Goal: Task Accomplishment & Management: Manage account settings

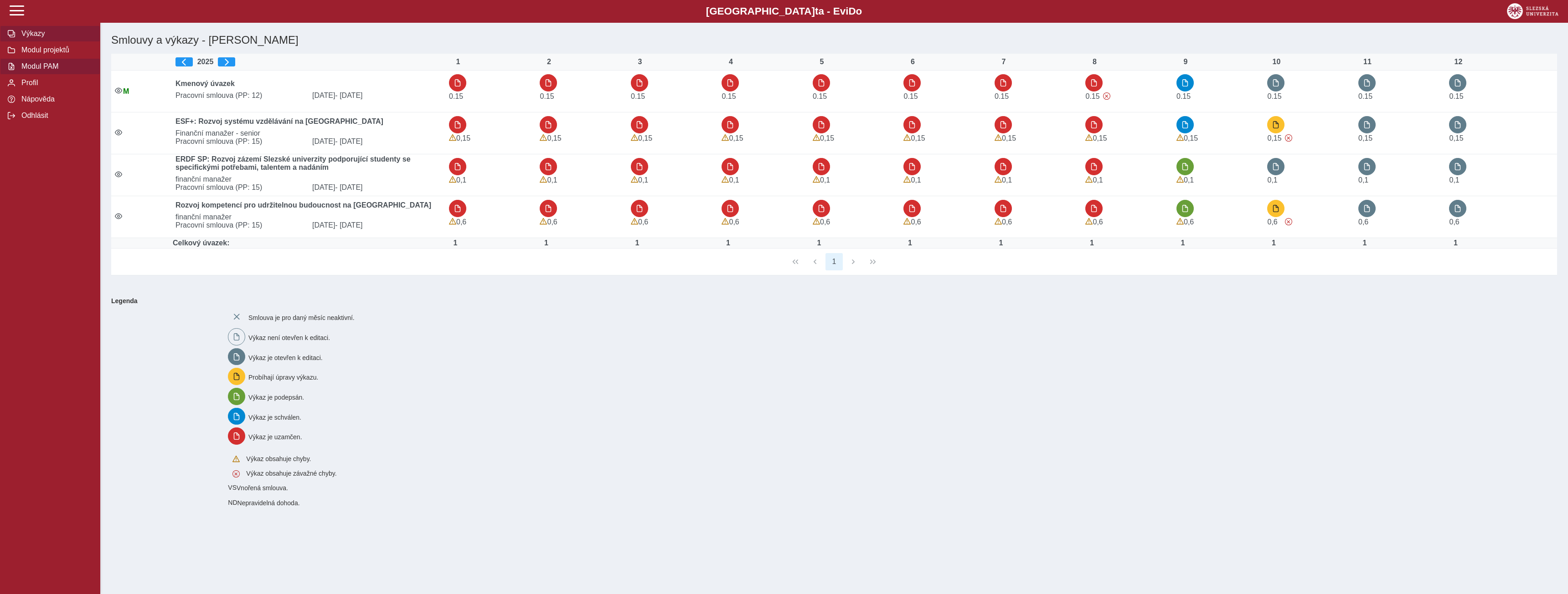
click at [41, 70] on span "Modul PAM" at bounding box center [55, 67] width 74 height 9
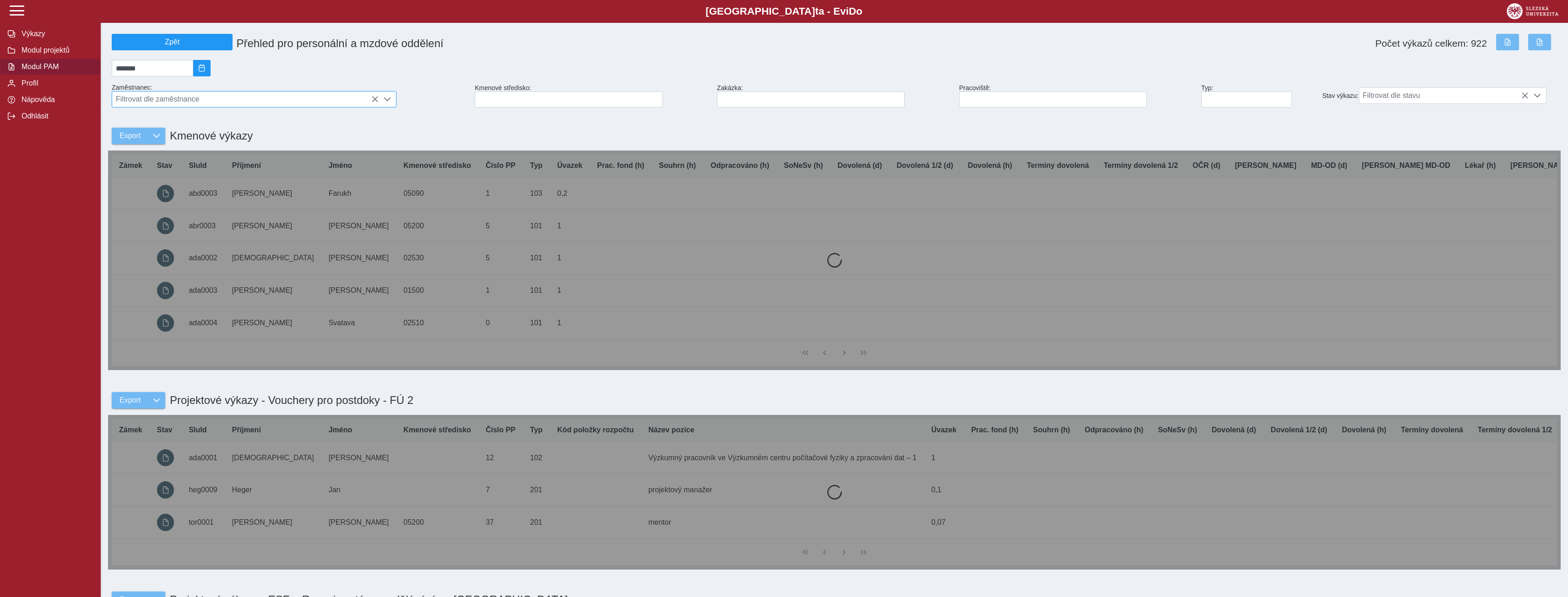
click at [270, 102] on span "Filtrovat dle zaměstnance" at bounding box center [245, 100] width 266 height 16
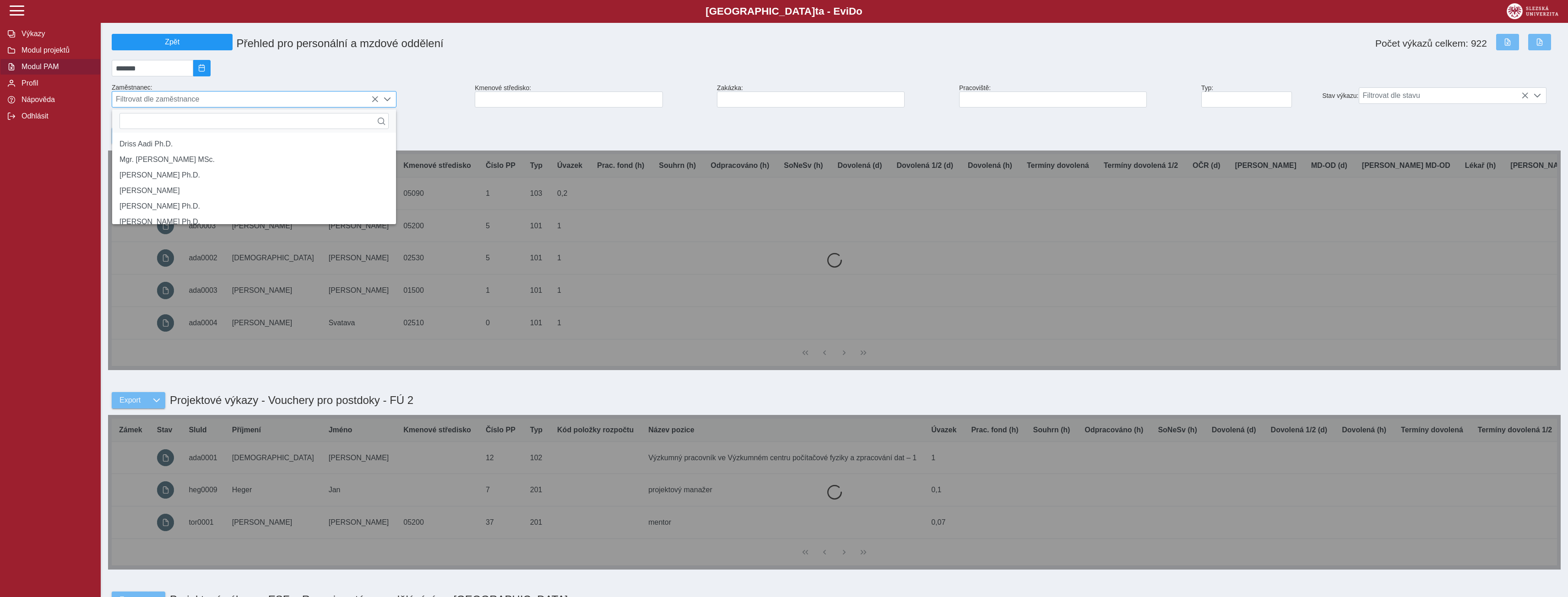
scroll to position [6, 40]
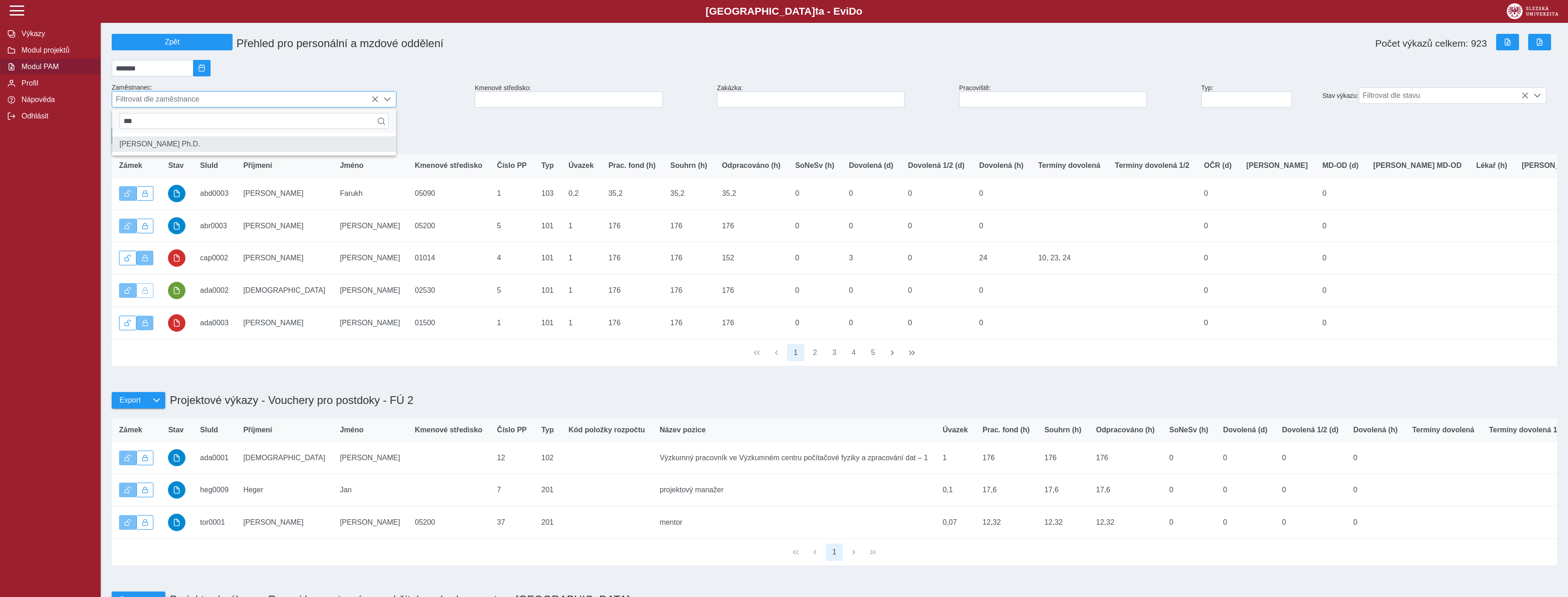
type input "***"
click at [188, 149] on li "[PERSON_NAME] Ph.D." at bounding box center [254, 144] width 284 height 16
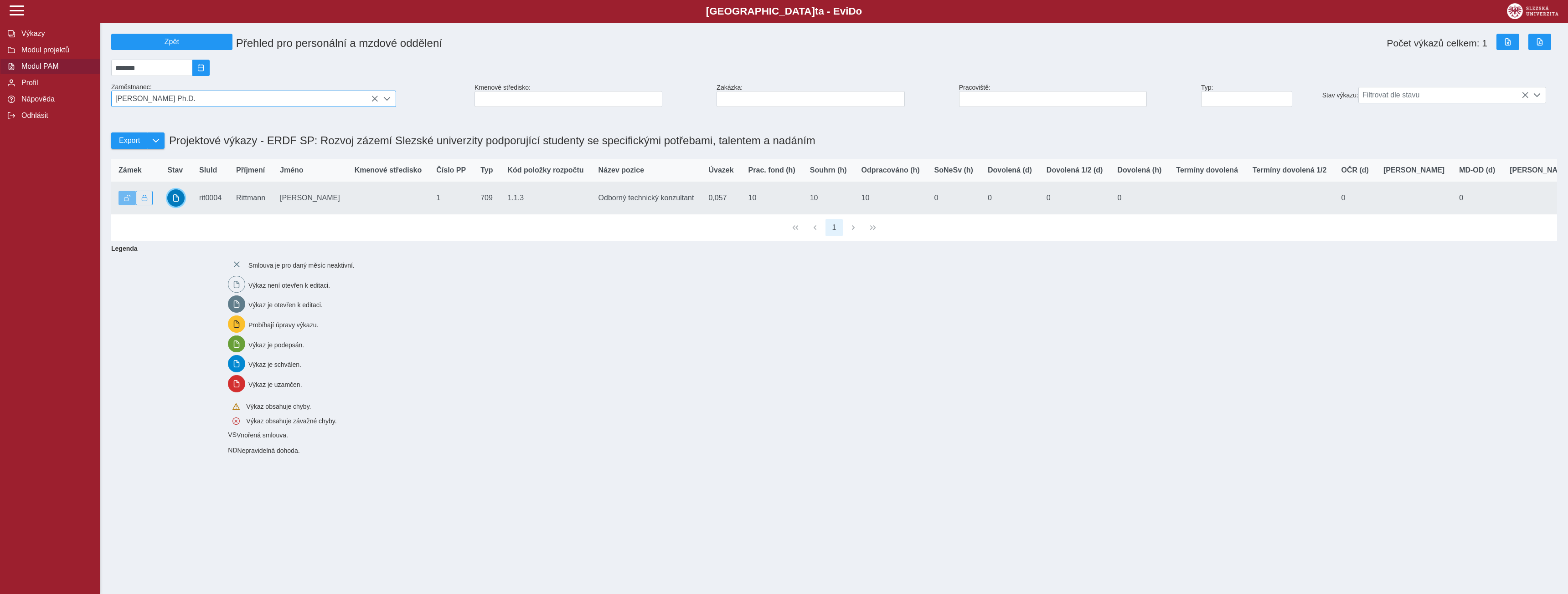
click at [177, 201] on span "button" at bounding box center [175, 197] width 7 height 7
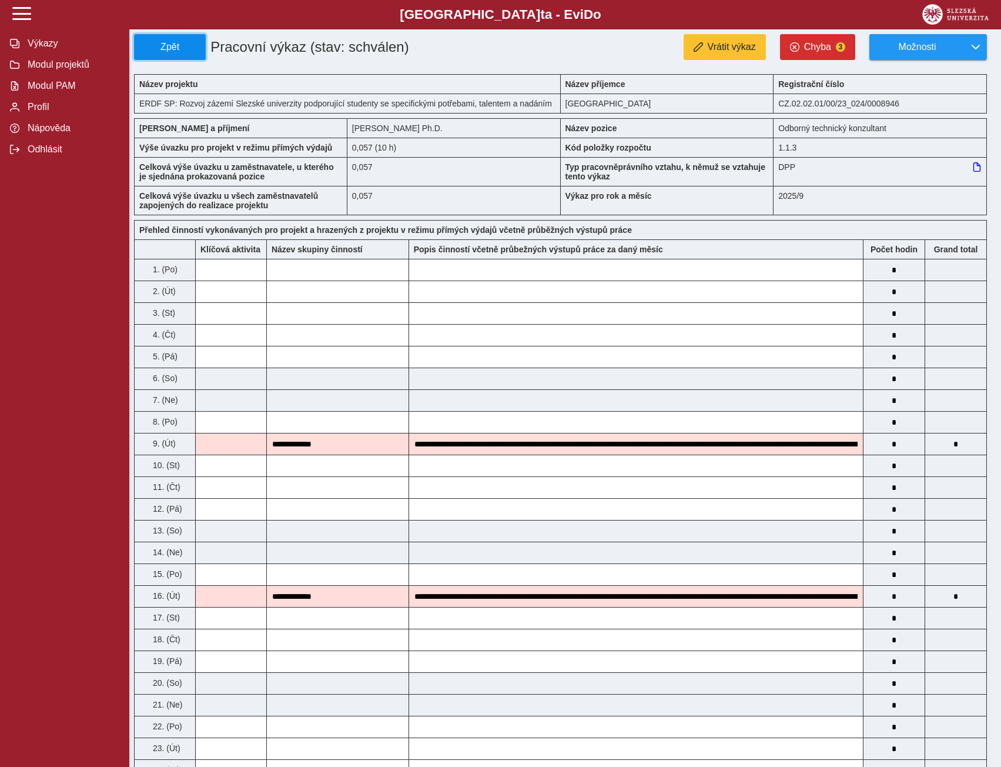
click at [179, 47] on span "Zpět" at bounding box center [169, 47] width 61 height 11
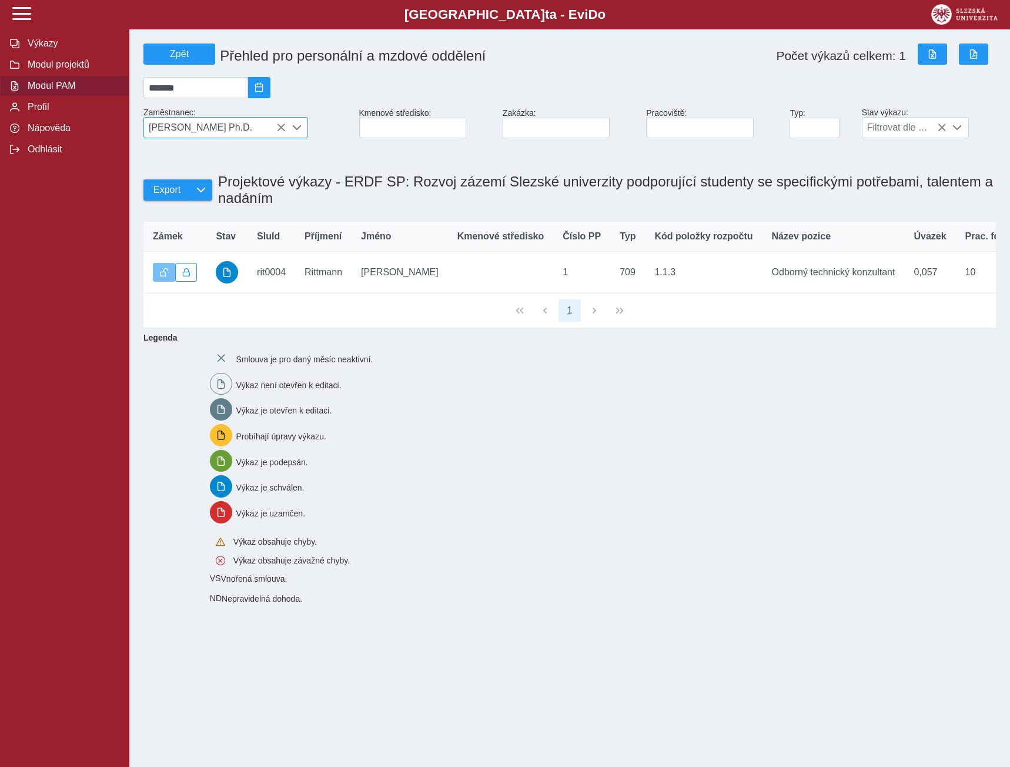
click at [282, 132] on icon at bounding box center [280, 127] width 9 height 9
click at [279, 131] on span "[PERSON_NAME] Ph.D." at bounding box center [215, 128] width 142 height 20
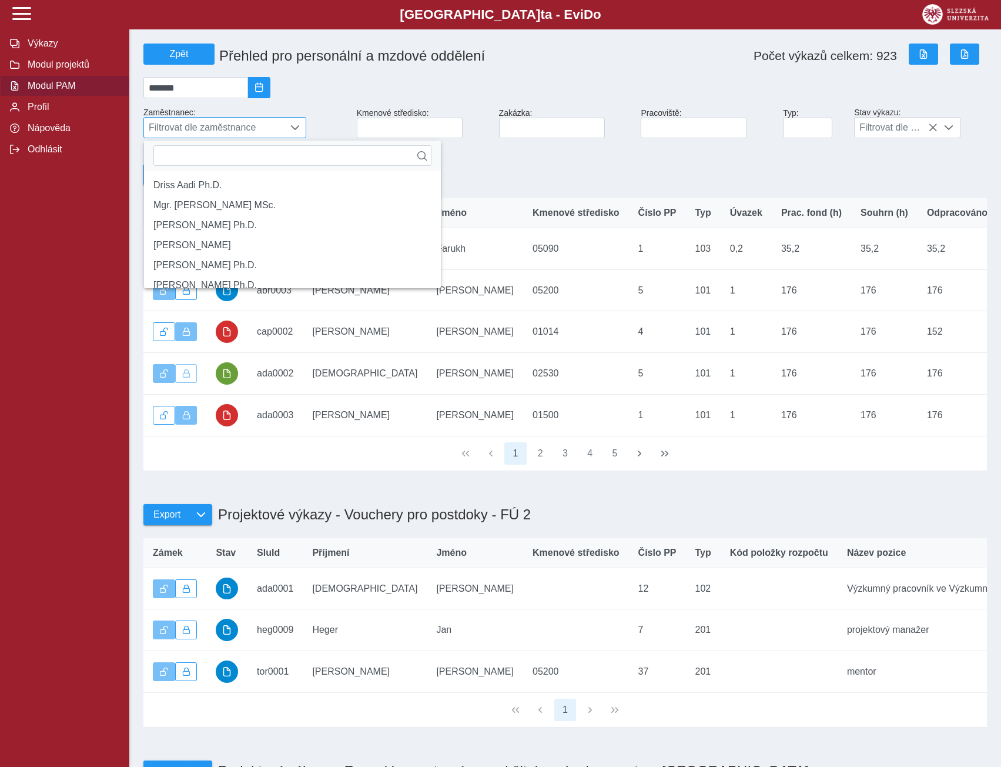
scroll to position [8, 52]
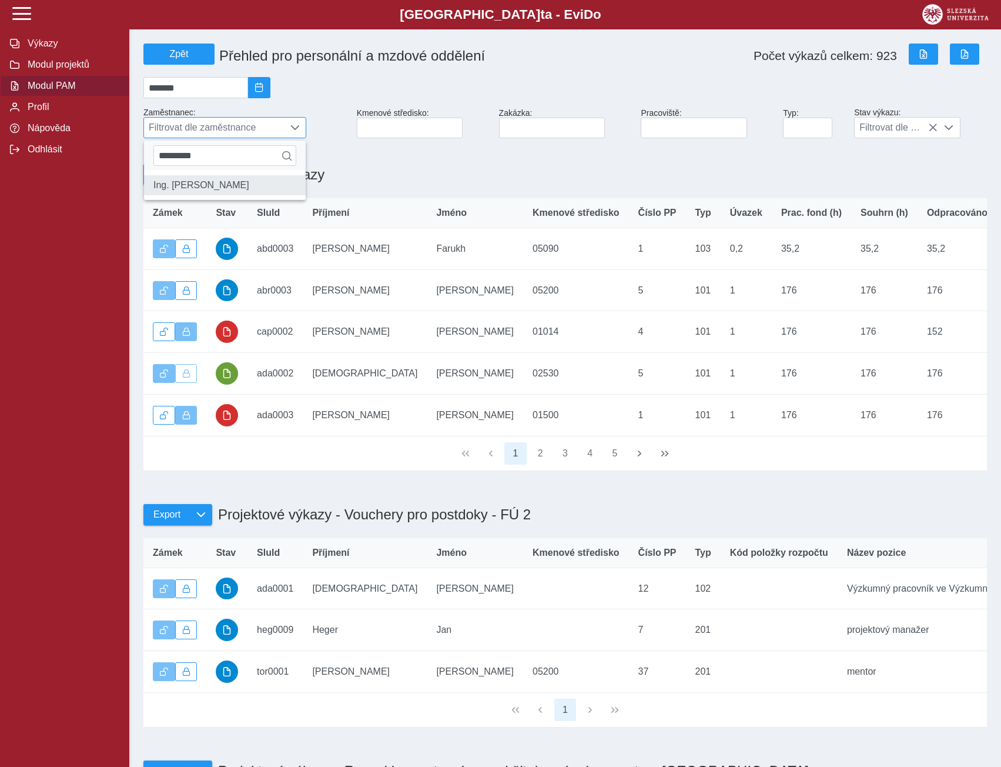
type input "*********"
click at [216, 191] on li "Ing. [PERSON_NAME]" at bounding box center [225, 185] width 162 height 20
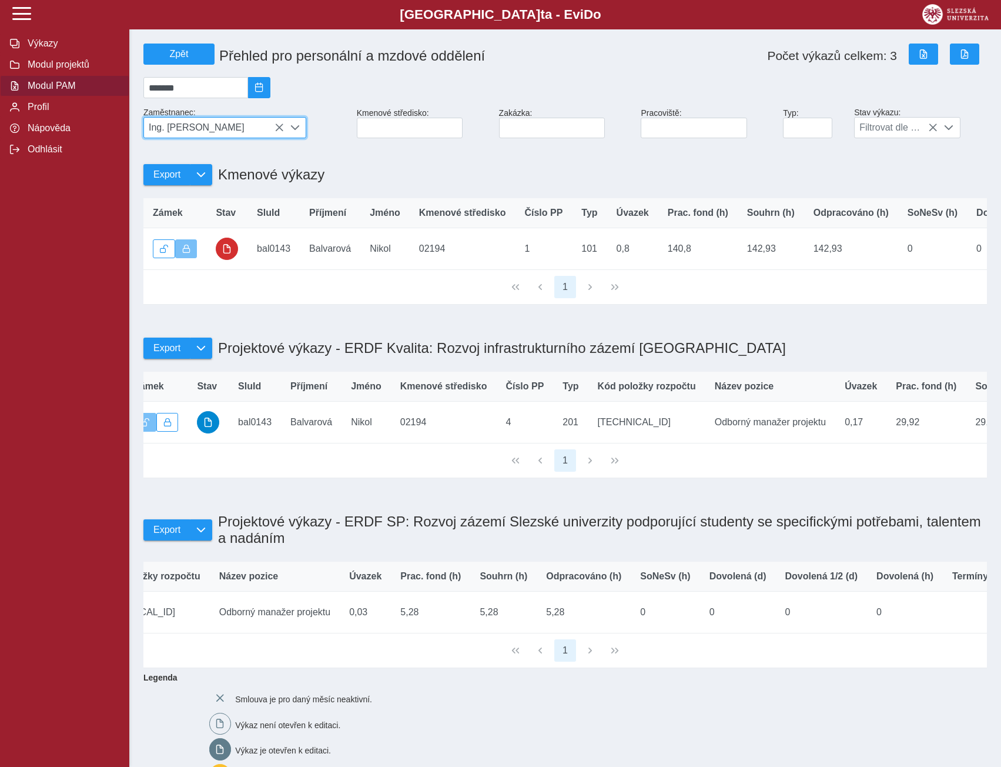
scroll to position [0, 0]
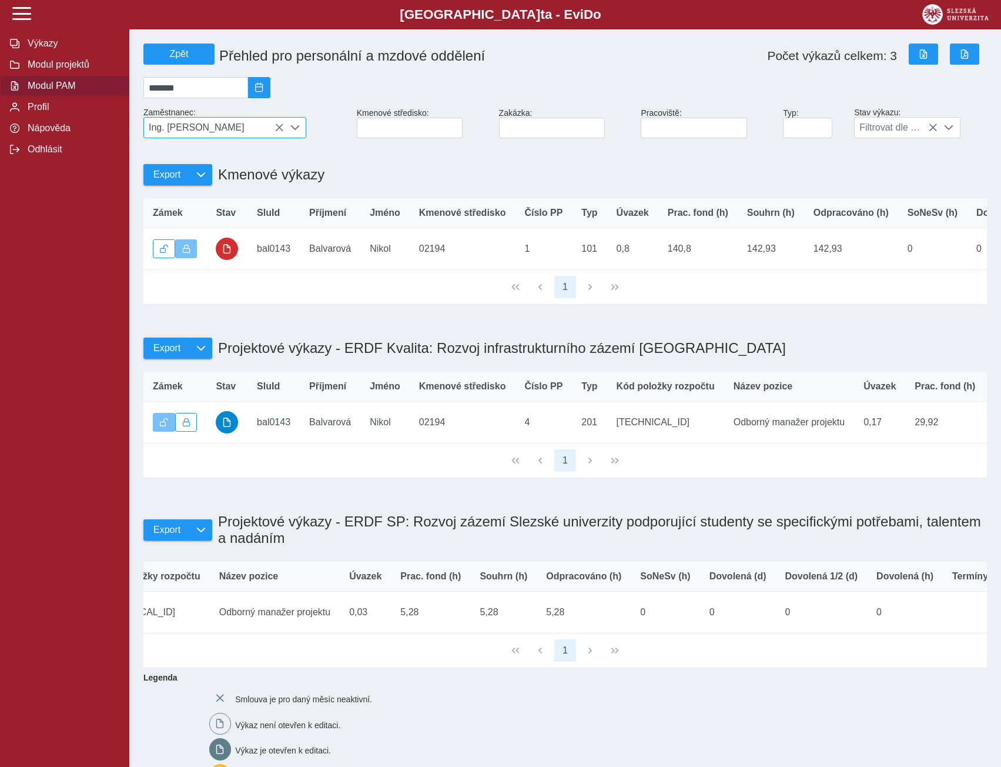
click at [279, 132] on icon at bounding box center [279, 127] width 9 height 9
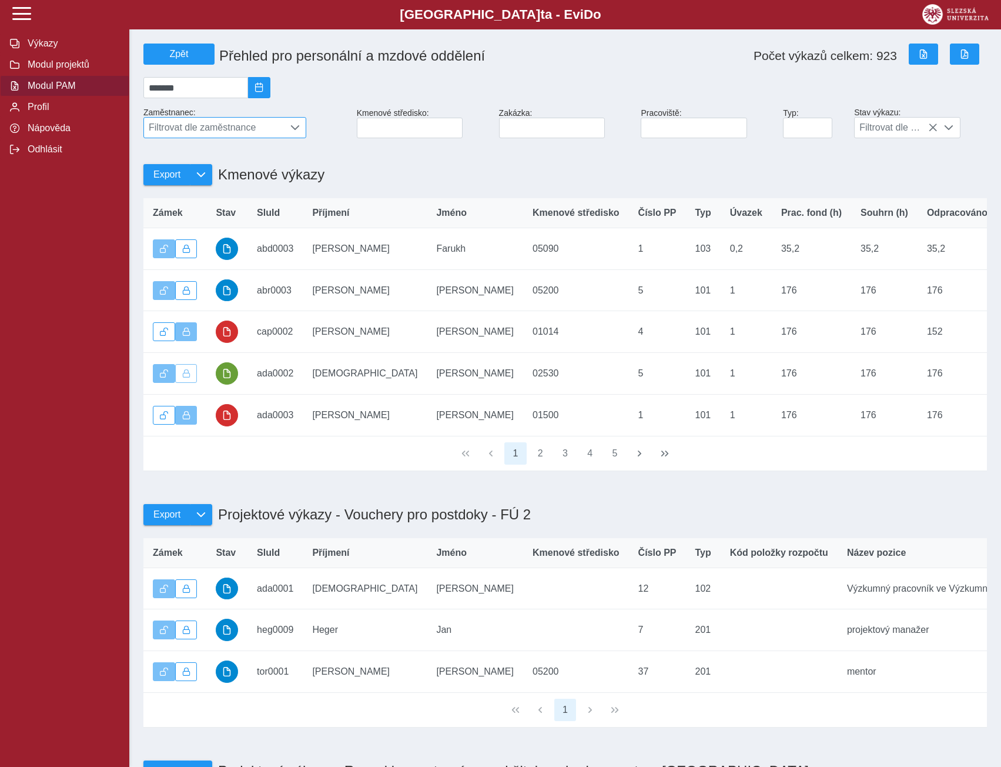
click at [279, 134] on span "Filtrovat dle zaměstnance" at bounding box center [214, 128] width 140 height 20
type input "*"
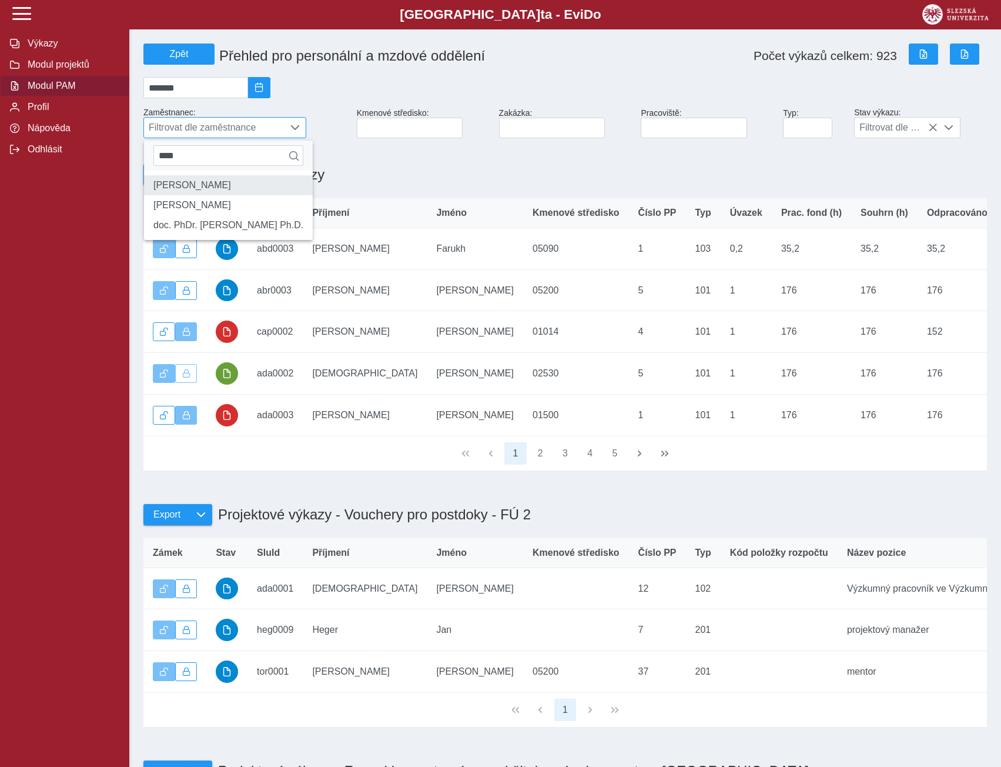
type input "****"
click at [168, 194] on li "[PERSON_NAME]" at bounding box center [228, 185] width 169 height 20
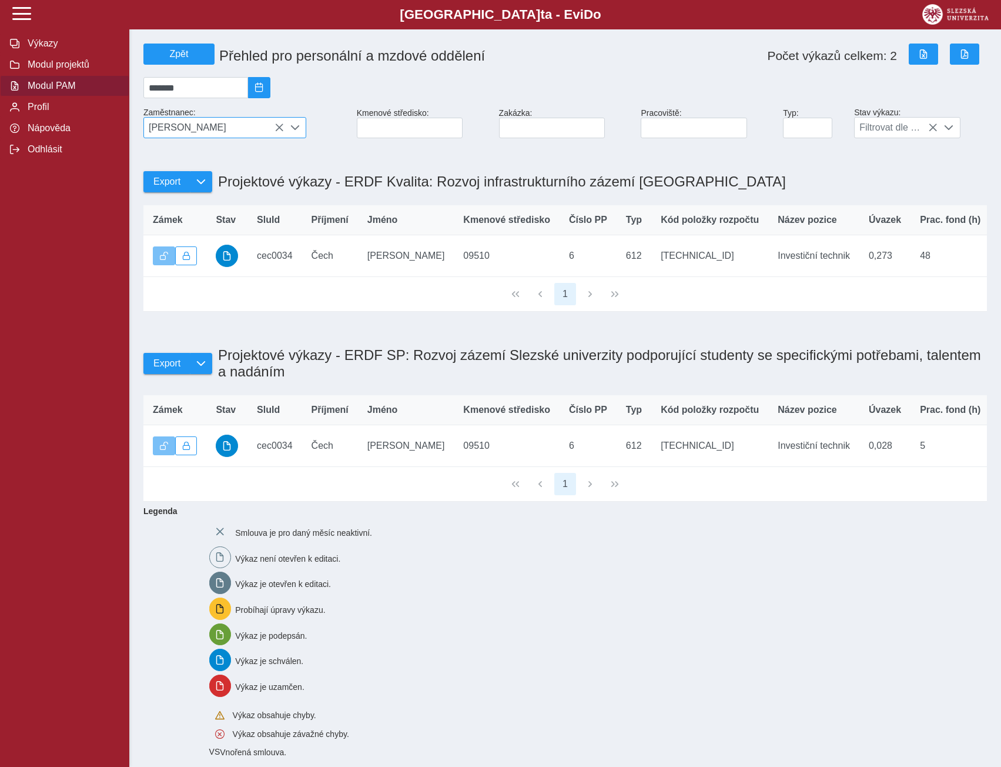
click at [277, 131] on icon at bounding box center [279, 127] width 9 height 9
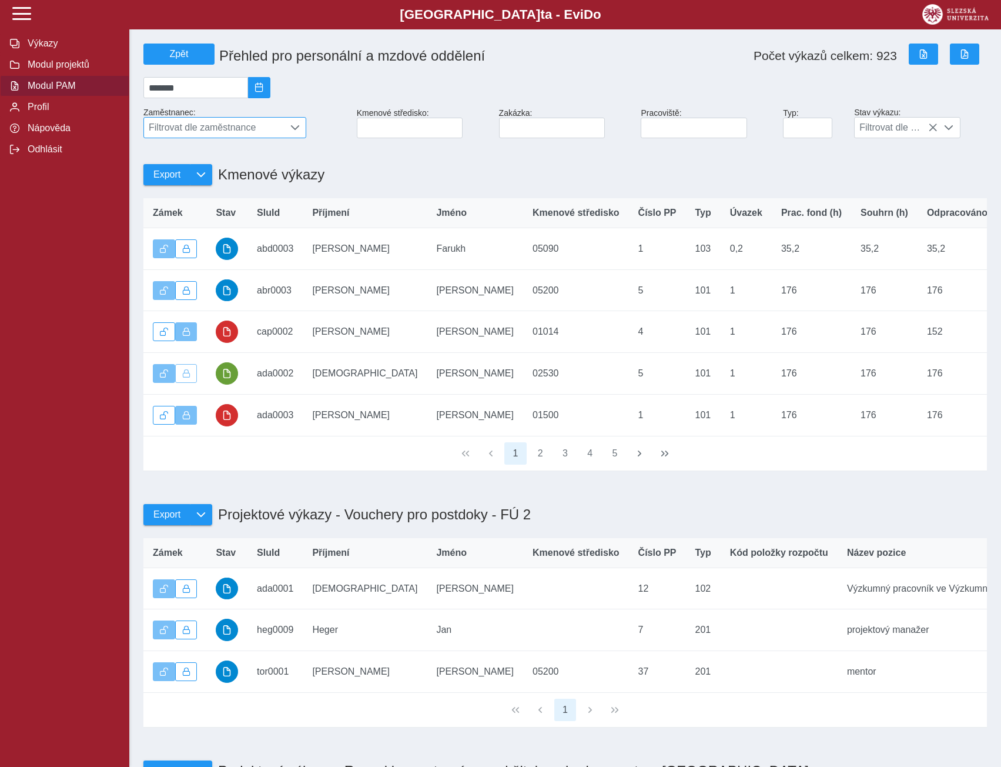
click at [279, 132] on span "Filtrovat dle zaměstnance" at bounding box center [214, 128] width 140 height 20
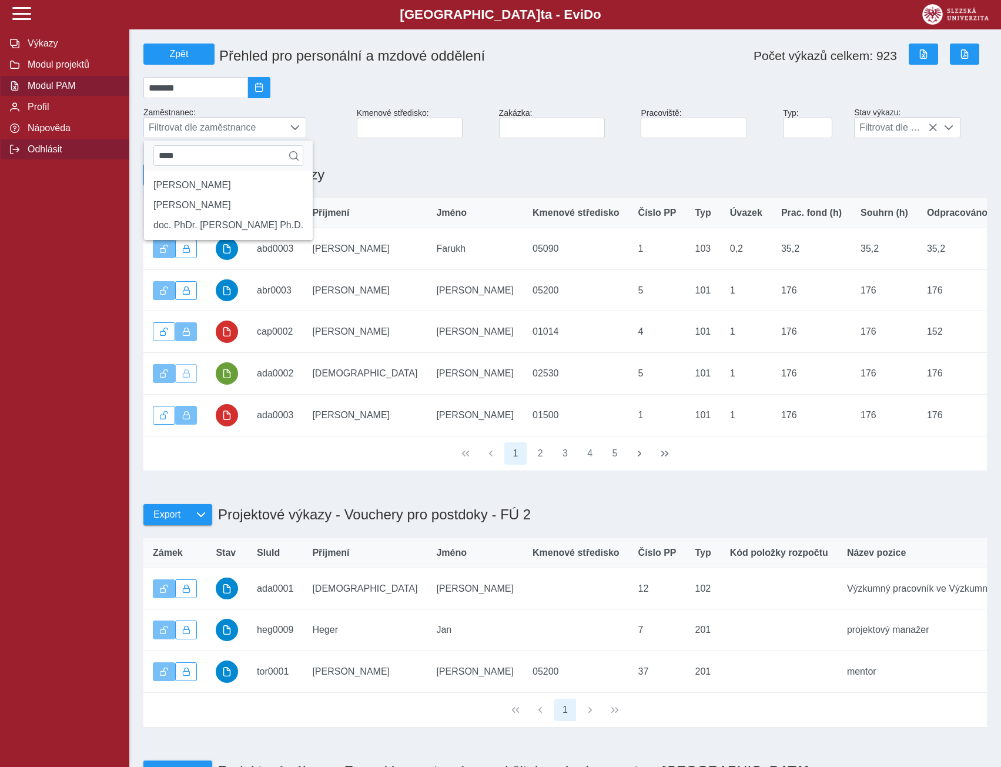
drag, startPoint x: 203, startPoint y: 156, endPoint x: 128, endPoint y: 156, distance: 75.9
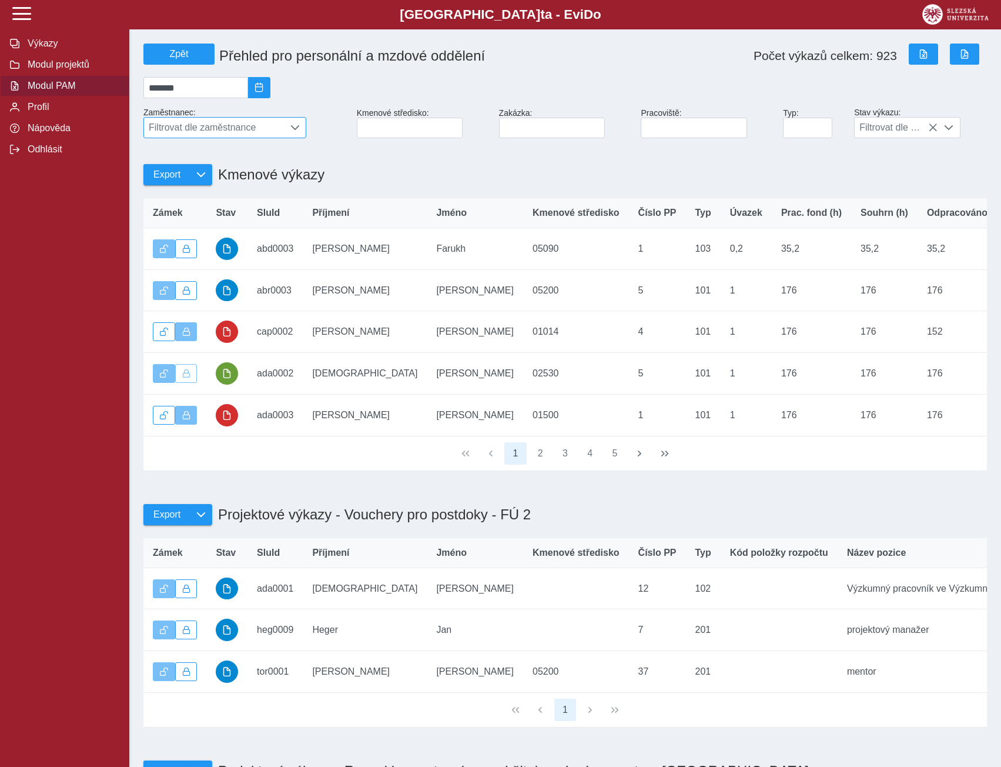
click at [166, 130] on span "Filtrovat dle zaměstnance" at bounding box center [214, 128] width 140 height 20
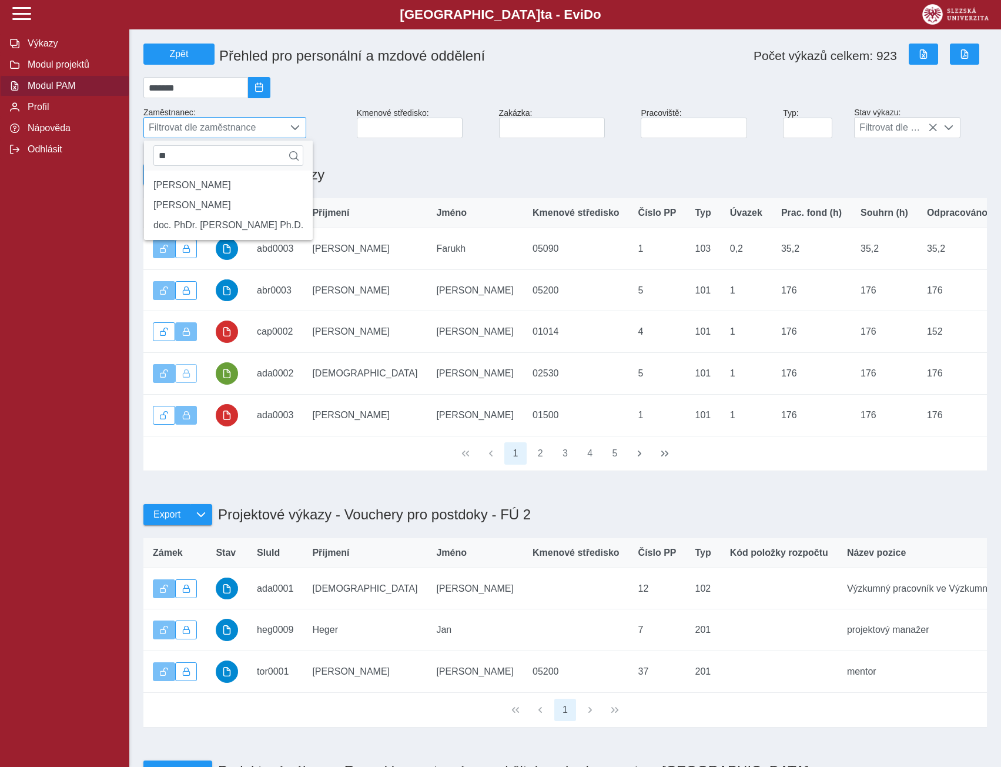
type input "*"
type input "********"
click at [180, 192] on li "[PERSON_NAME]" at bounding box center [225, 185] width 162 height 20
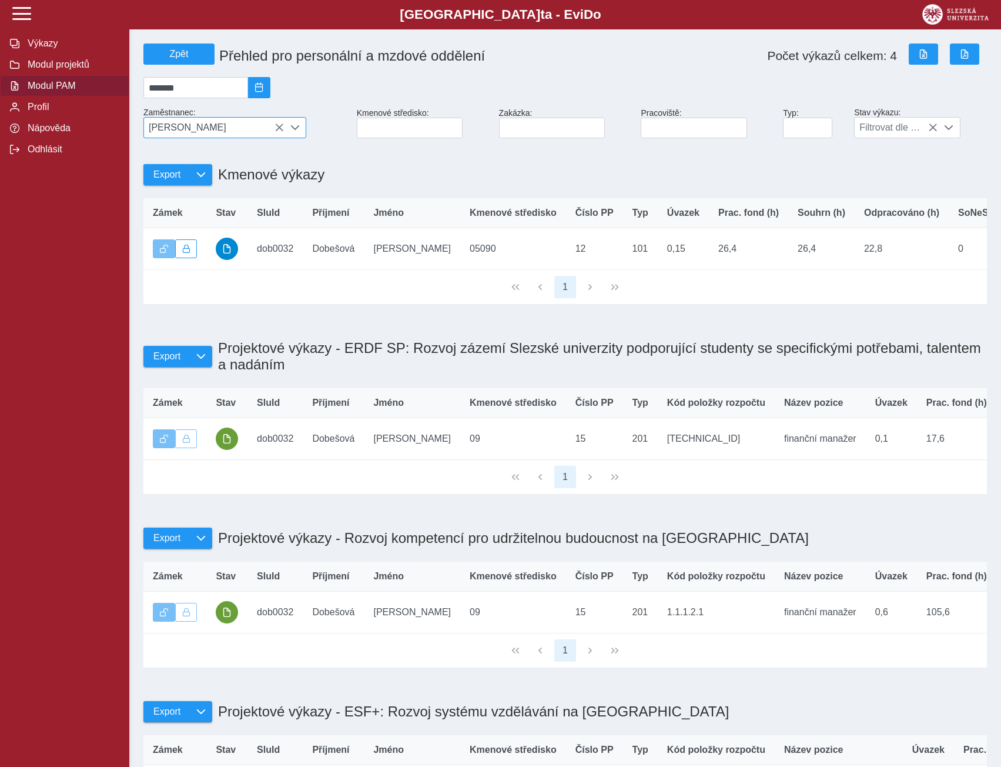
click at [276, 129] on icon at bounding box center [279, 127] width 9 height 9
click at [284, 133] on div at bounding box center [295, 128] width 22 height 20
click at [279, 133] on span "[PERSON_NAME]" at bounding box center [214, 128] width 140 height 20
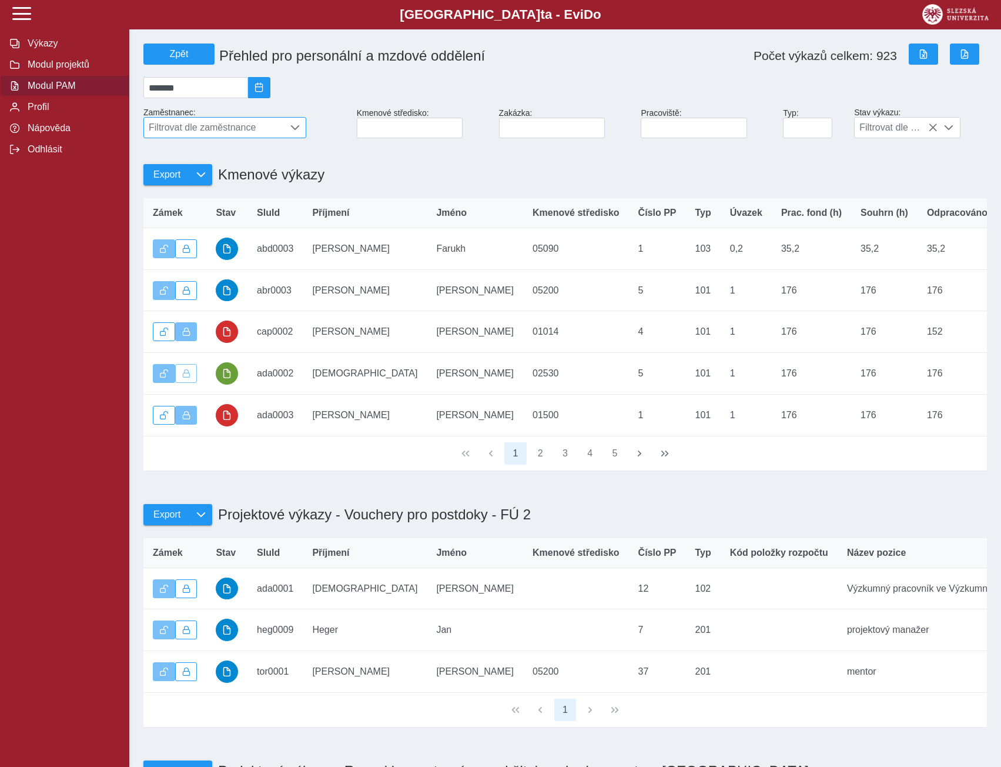
click at [230, 129] on span "Filtrovat dle zaměstnance" at bounding box center [214, 128] width 140 height 20
type input "*"
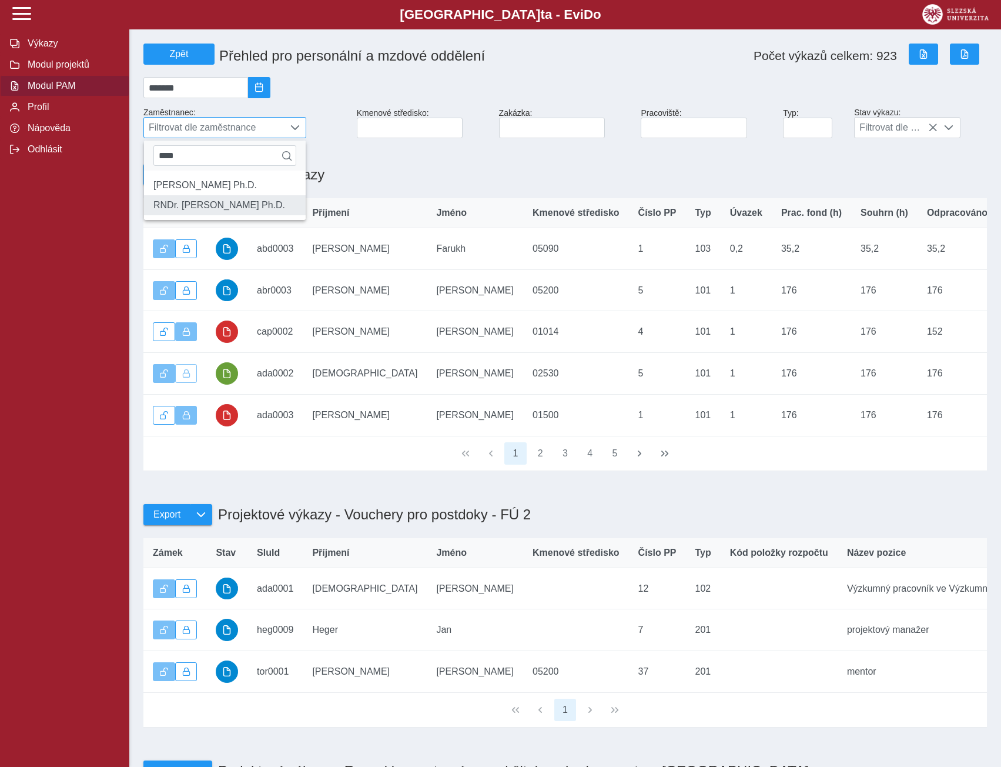
type input "****"
click at [183, 215] on li "RNDr. [PERSON_NAME] Ph.D." at bounding box center [225, 205] width 162 height 20
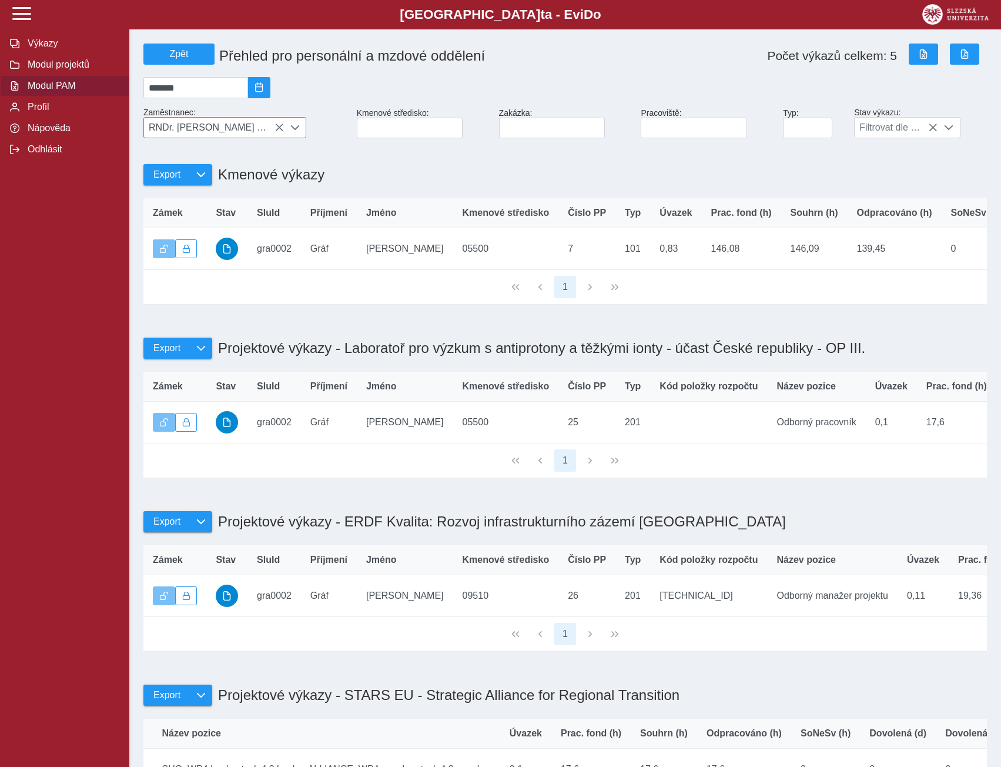
click at [280, 131] on icon at bounding box center [279, 127] width 9 height 9
click at [262, 129] on span "RNDr. [PERSON_NAME] Ph.D." at bounding box center [214, 128] width 140 height 20
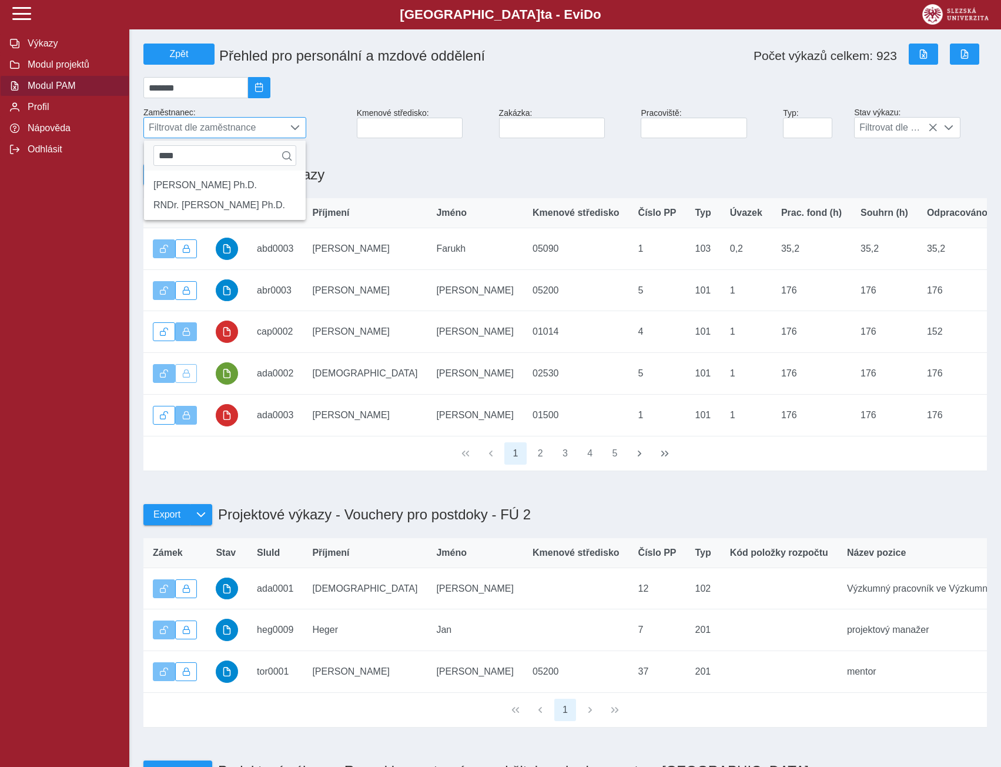
click at [279, 129] on span "Filtrovat dle zaměstnance" at bounding box center [214, 128] width 140 height 20
click at [292, 130] on span at bounding box center [294, 127] width 9 height 9
type input "*"
type input "*******"
click at [183, 192] on li "Ing. Libor Chlebiš MPA" at bounding box center [225, 185] width 162 height 20
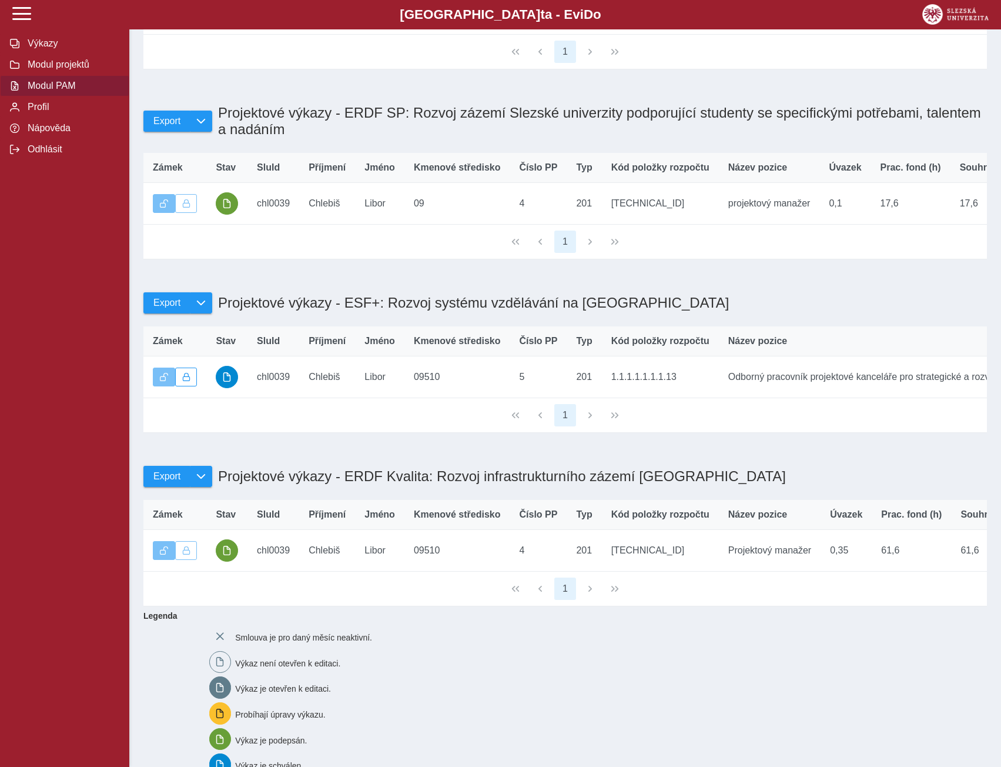
scroll to position [412, 0]
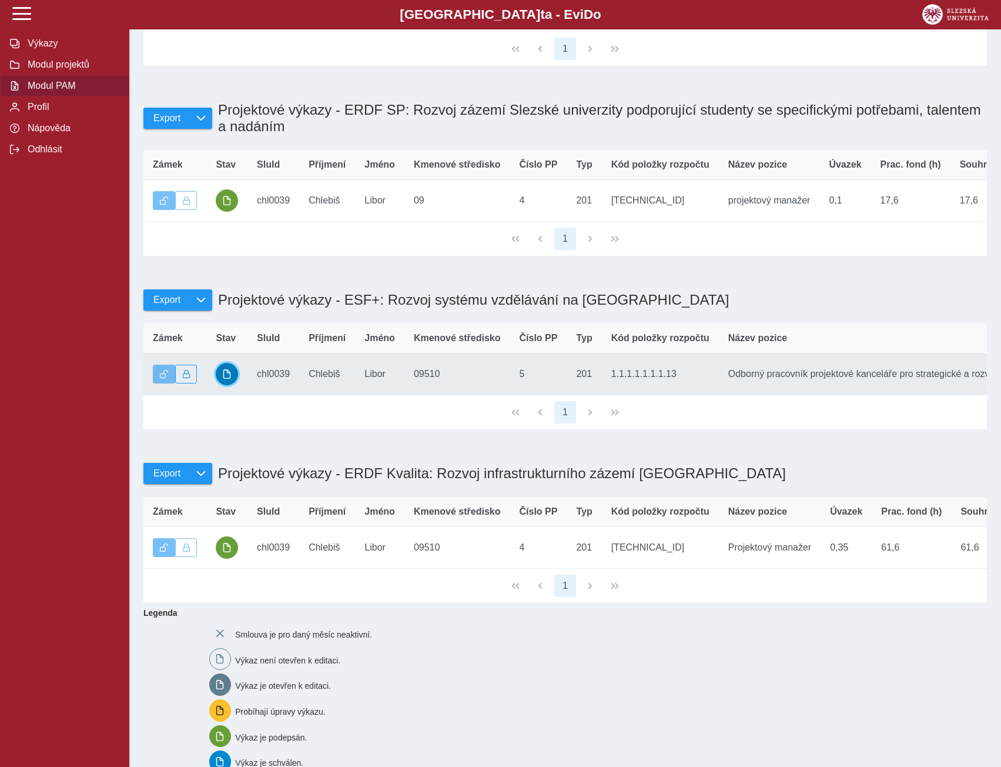
click at [229, 379] on span "button" at bounding box center [226, 373] width 9 height 9
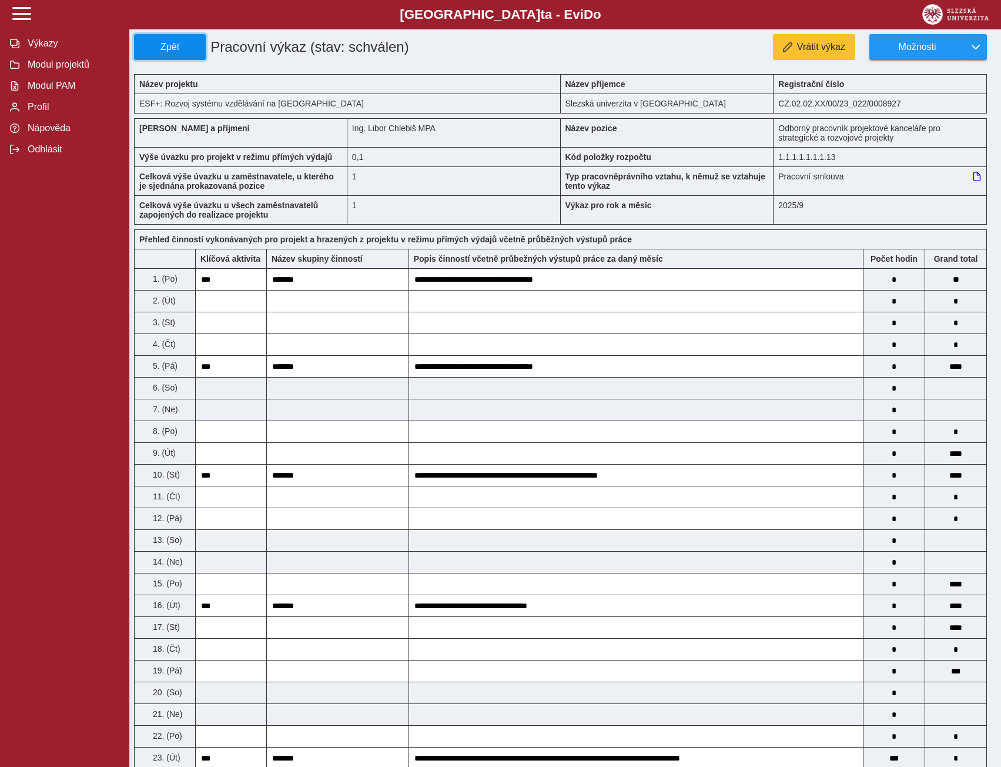
click at [169, 42] on span "Zpět" at bounding box center [169, 47] width 61 height 11
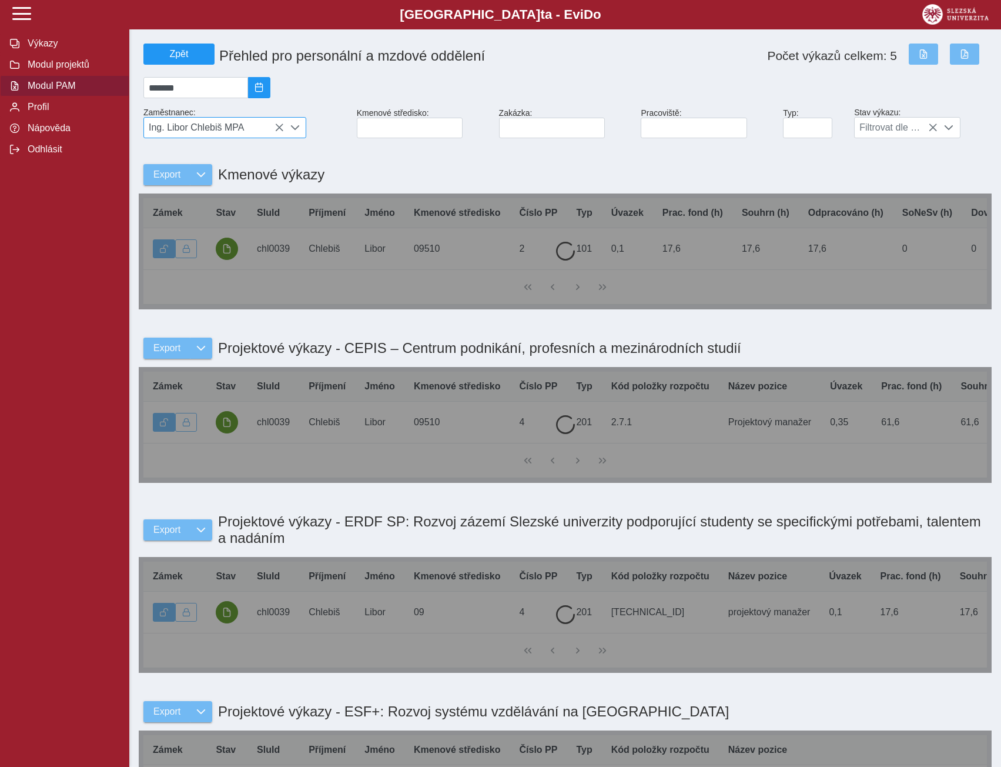
click at [279, 129] on icon at bounding box center [279, 127] width 9 height 9
click at [279, 131] on span "Ing. Libor Chlebiš MPA" at bounding box center [214, 128] width 140 height 20
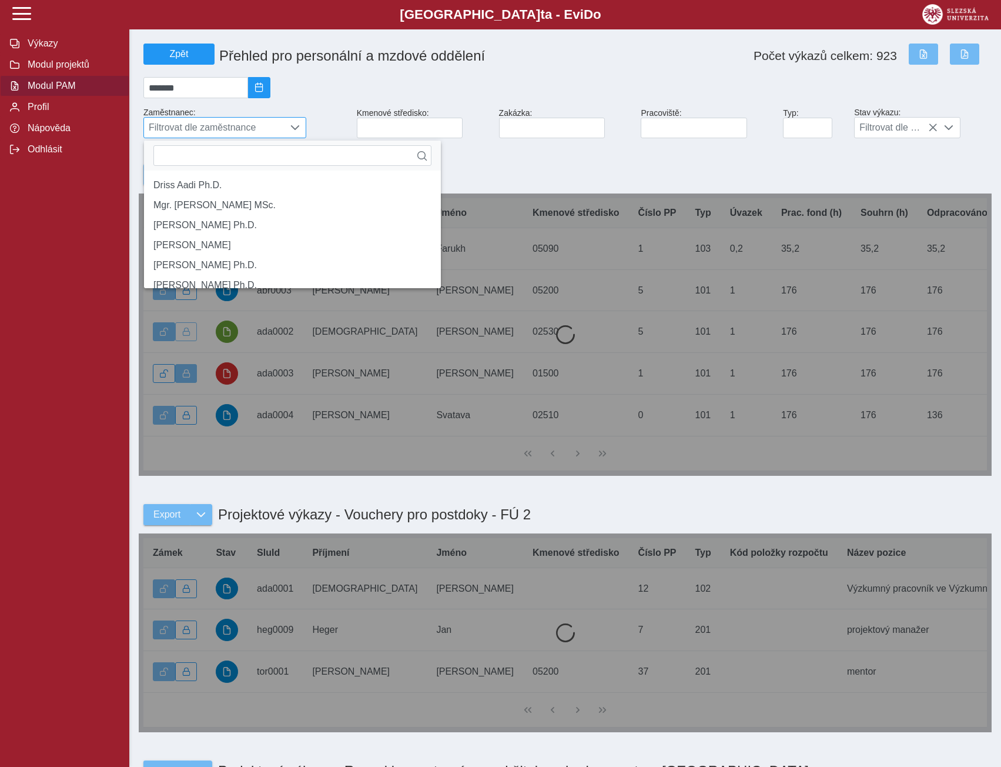
scroll to position [8, 52]
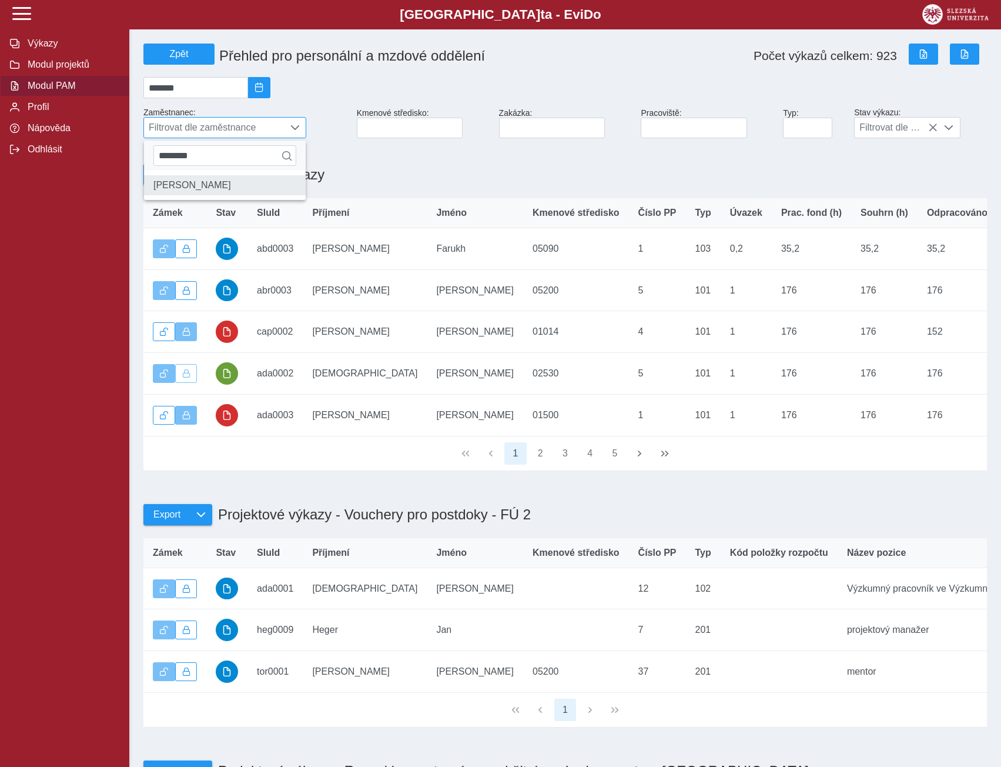
type input "********"
click at [173, 193] on li "[PERSON_NAME]" at bounding box center [225, 185] width 162 height 20
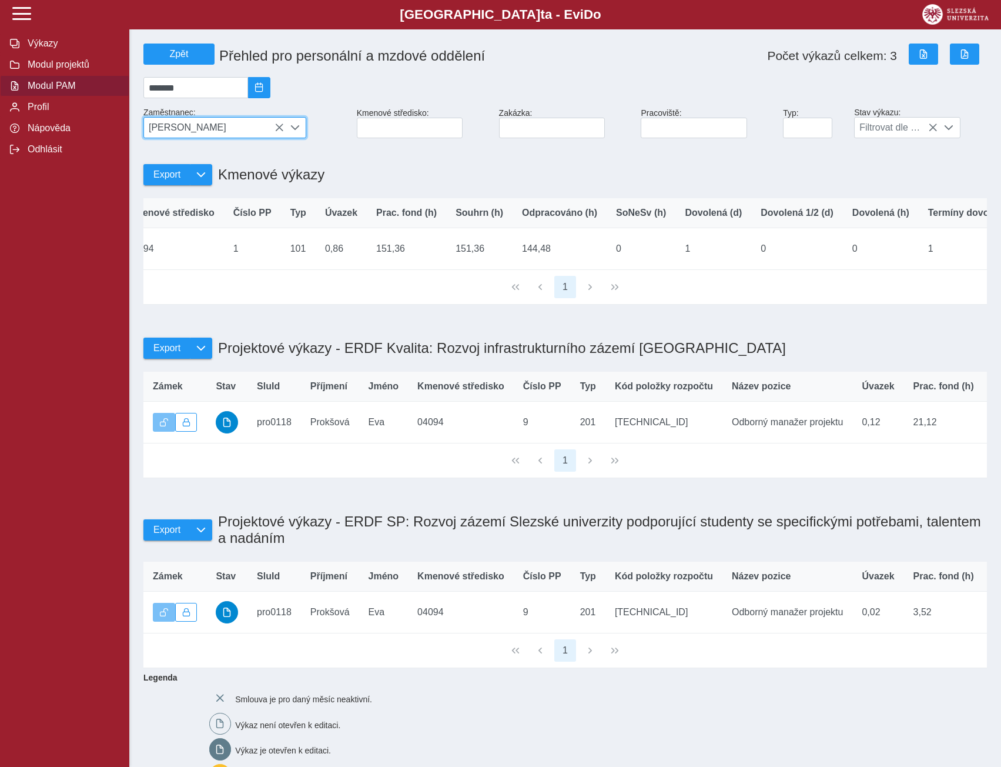
scroll to position [0, 0]
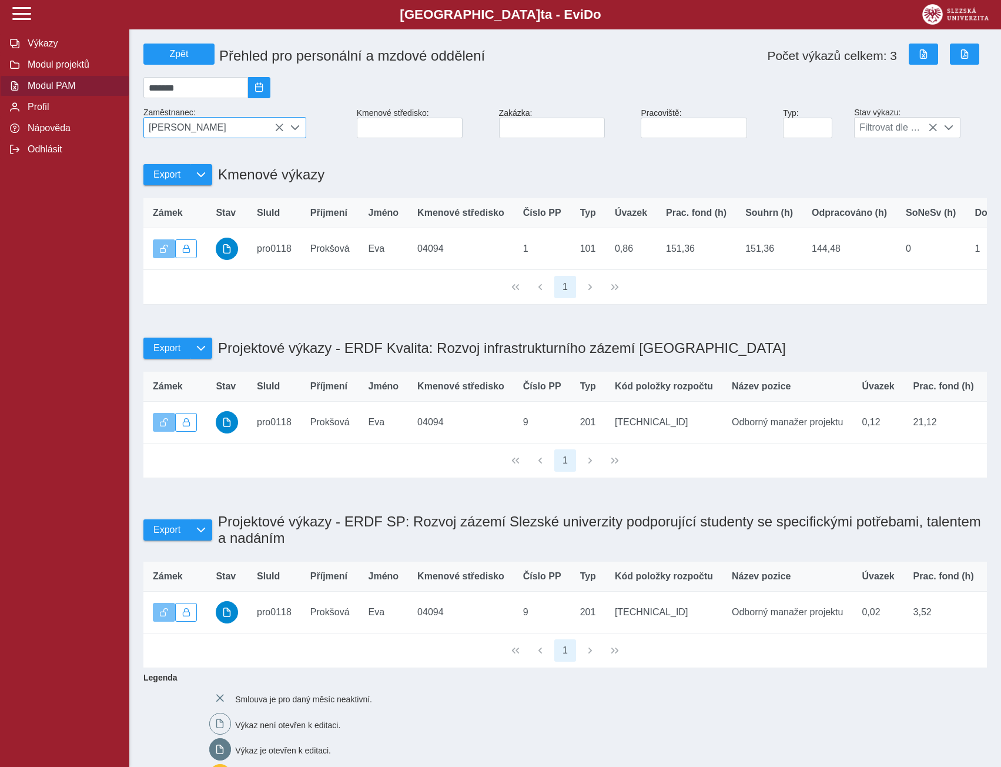
click at [278, 131] on icon at bounding box center [279, 127] width 9 height 9
click at [281, 133] on span "[PERSON_NAME]" at bounding box center [214, 128] width 140 height 20
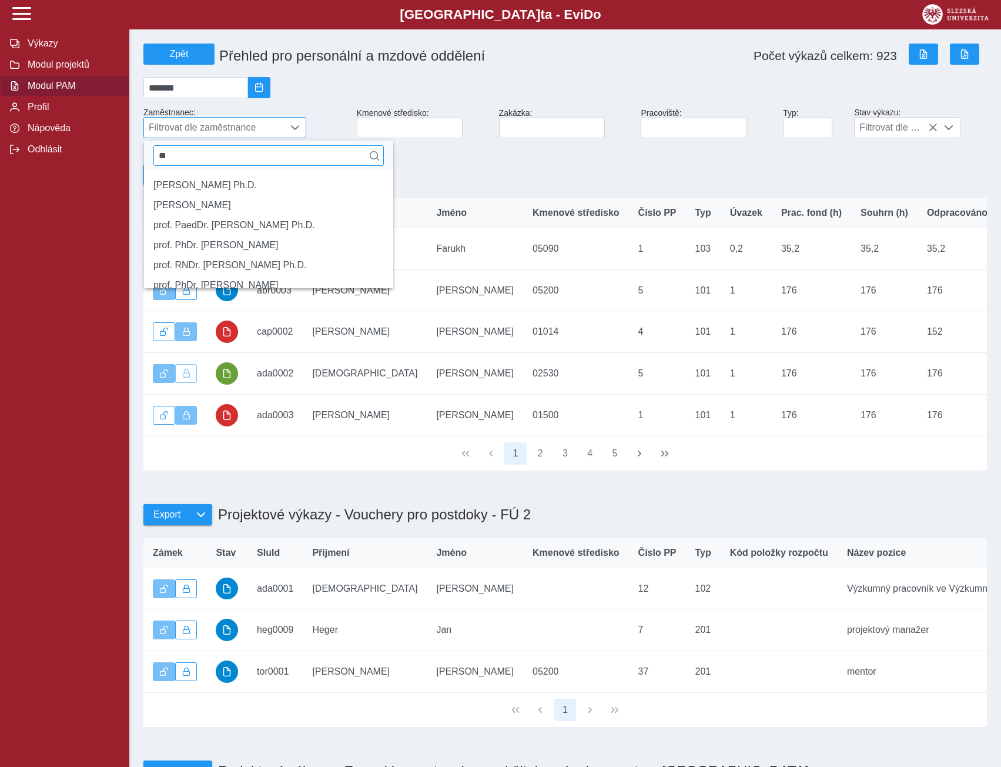
type input "*"
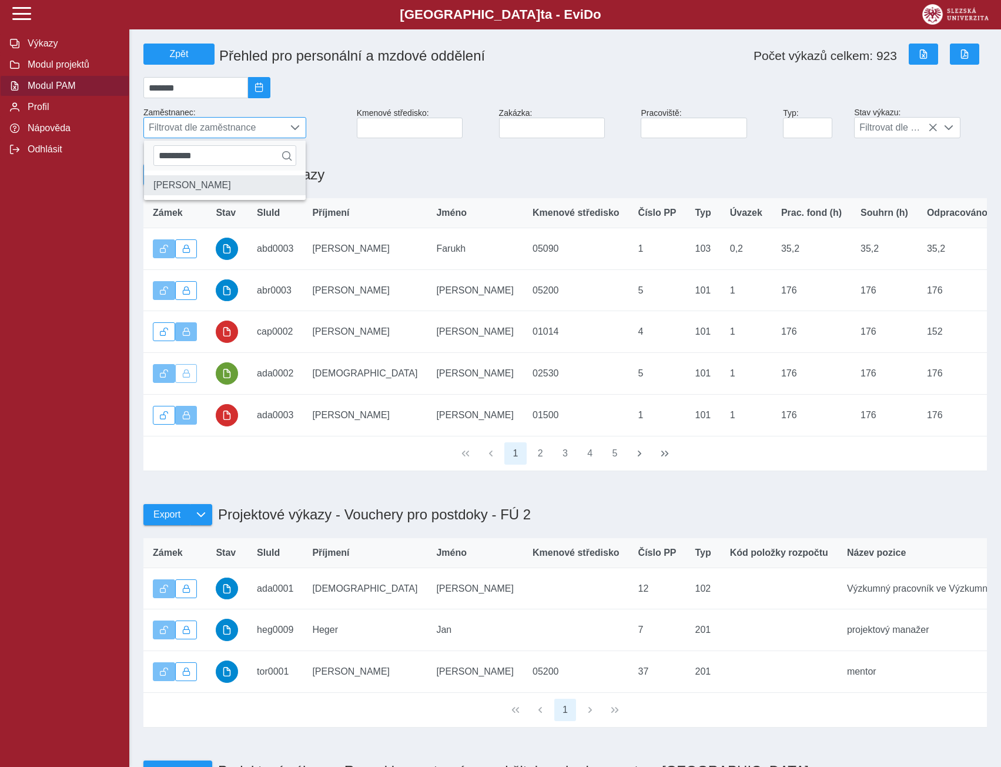
type input "*********"
click at [178, 191] on li "[PERSON_NAME]" at bounding box center [225, 185] width 162 height 20
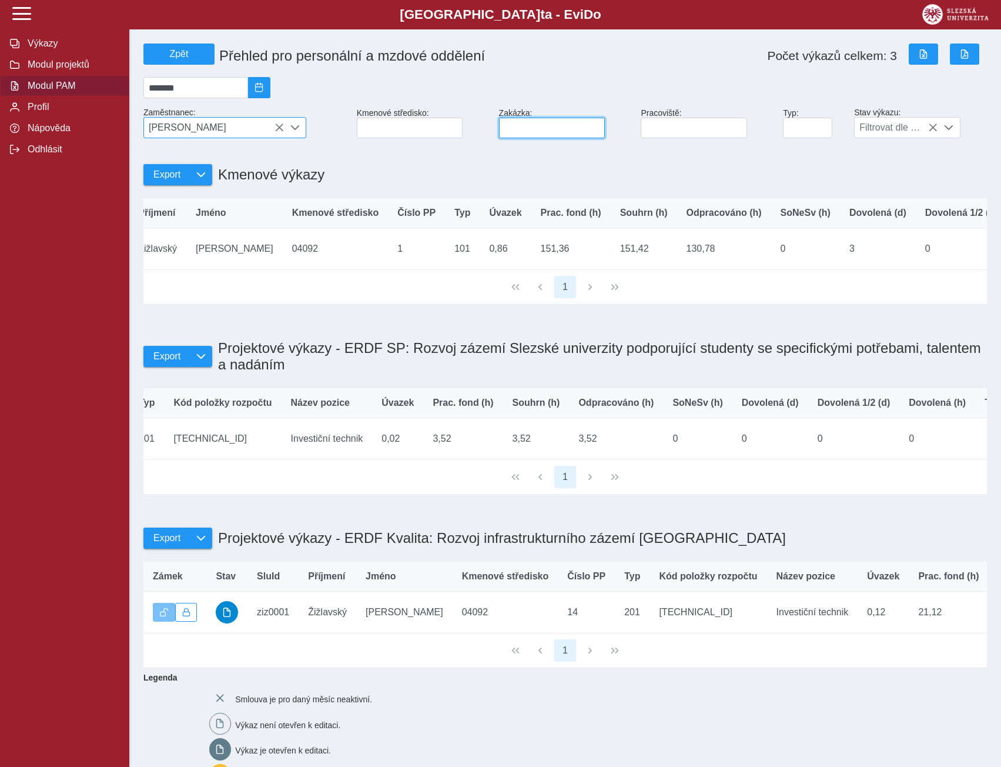
click at [559, 132] on input at bounding box center [552, 128] width 106 height 21
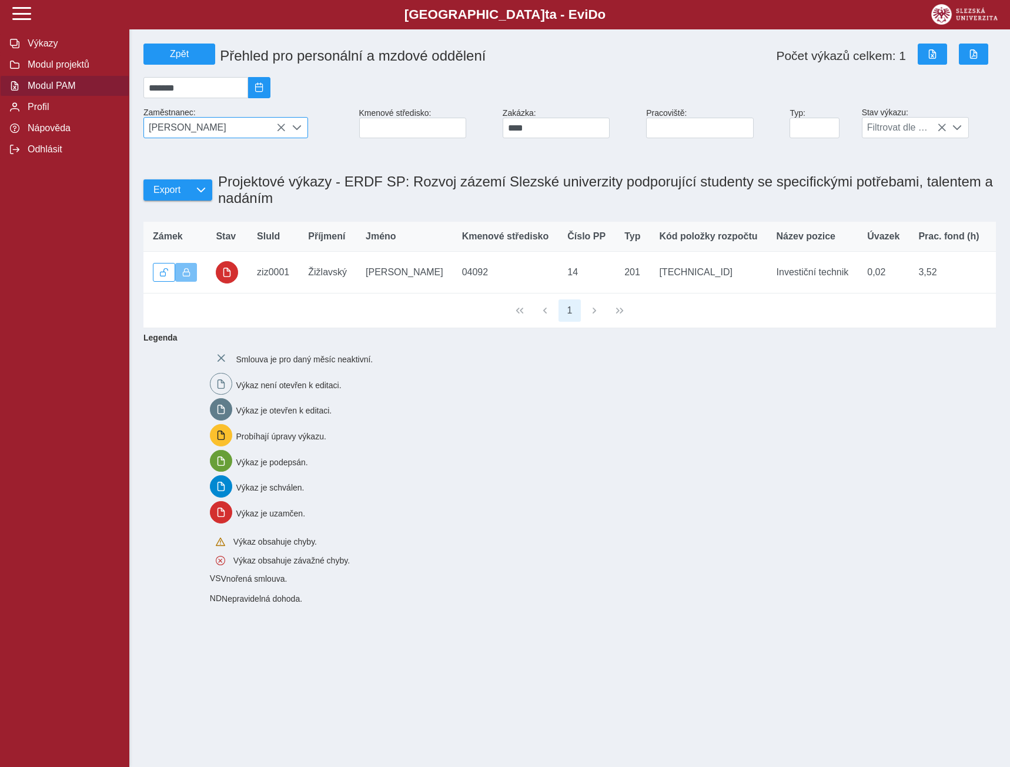
click at [282, 132] on icon at bounding box center [280, 127] width 9 height 9
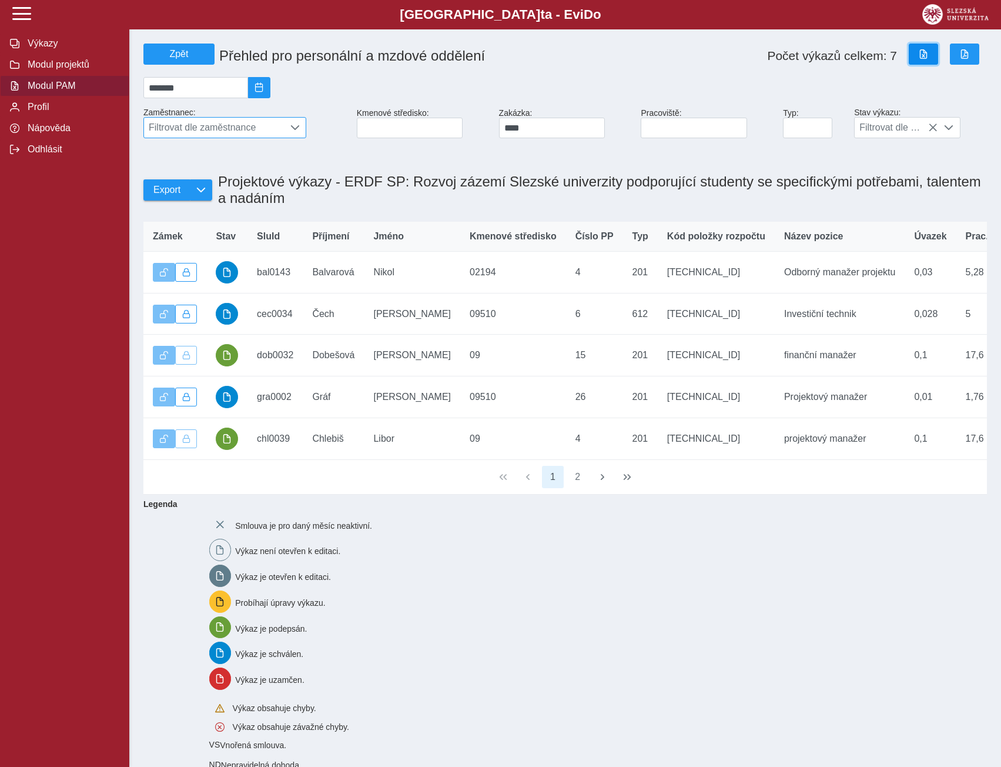
click at [927, 53] on span "button" at bounding box center [923, 53] width 9 height 9
drag, startPoint x: 537, startPoint y: 133, endPoint x: 514, endPoint y: 138, distance: 23.0
click at [514, 138] on input "****" at bounding box center [552, 128] width 106 height 21
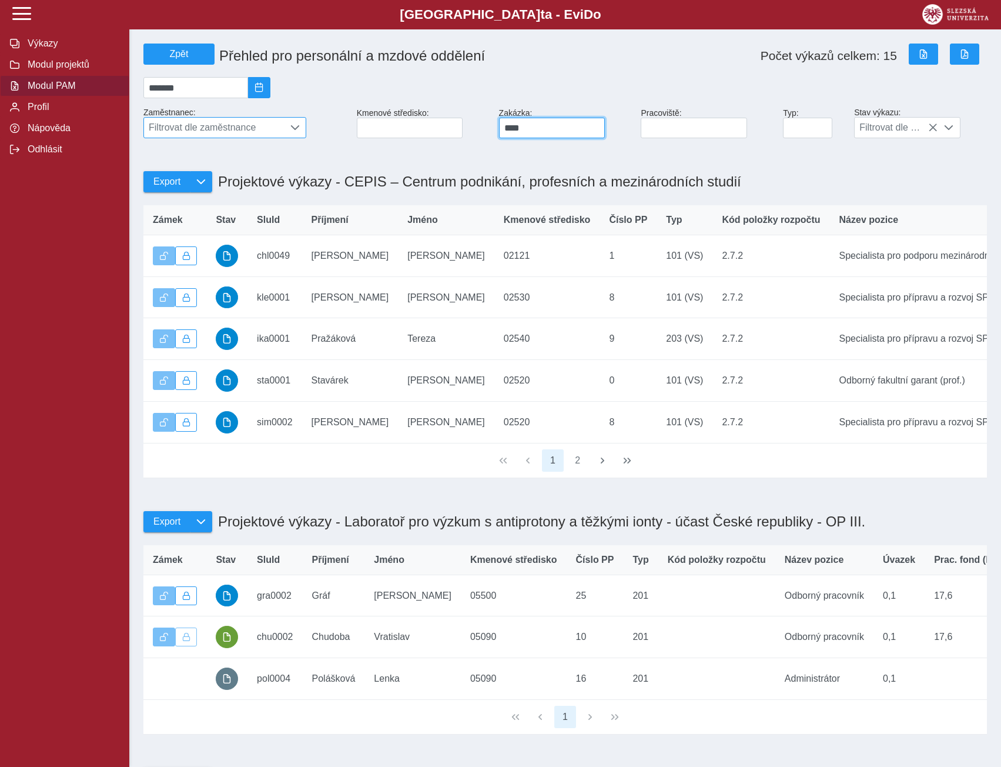
type input "****"
click at [684, 132] on input at bounding box center [694, 128] width 106 height 21
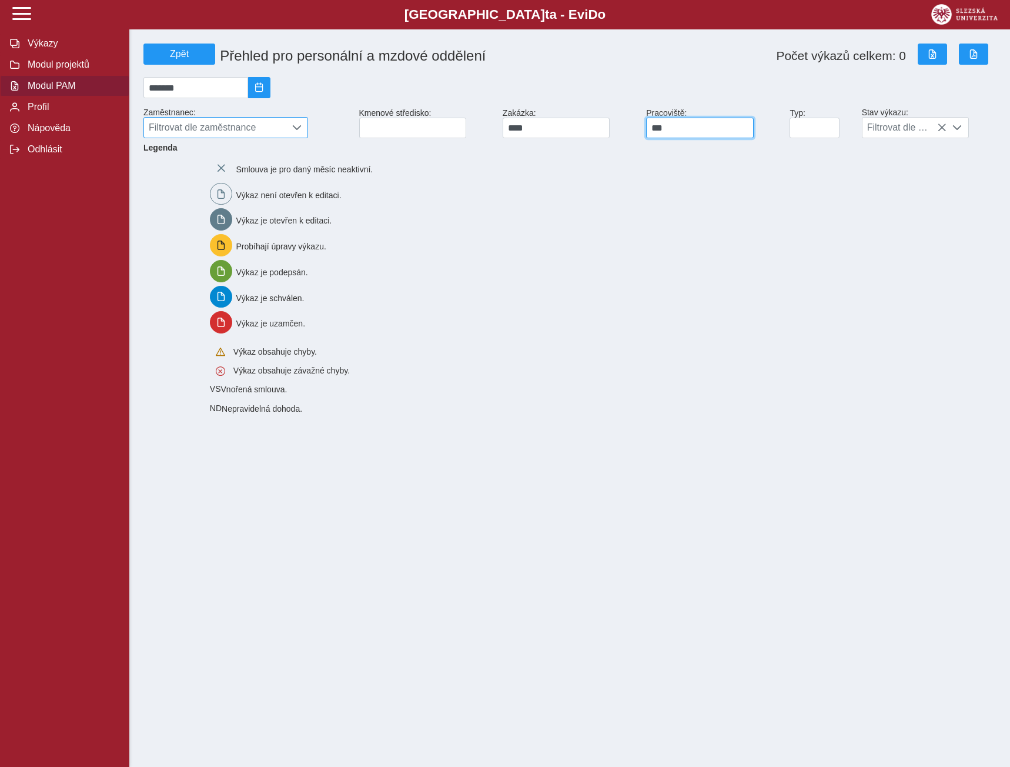
click at [680, 134] on input "***" at bounding box center [700, 128] width 108 height 21
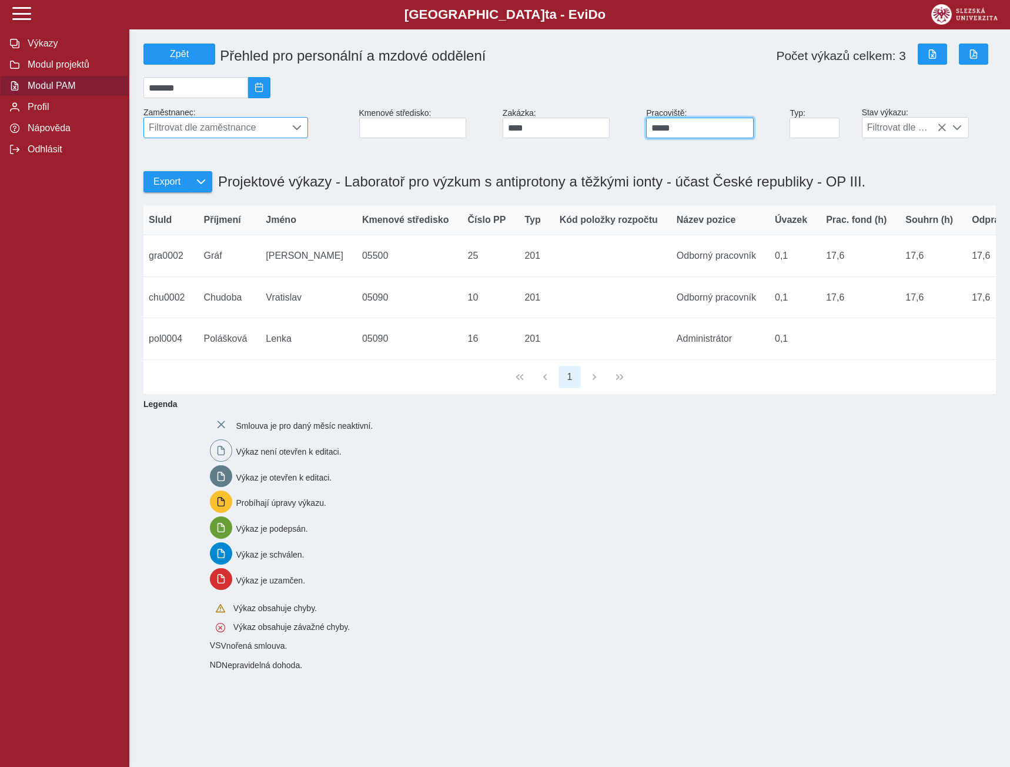
scroll to position [0, 35]
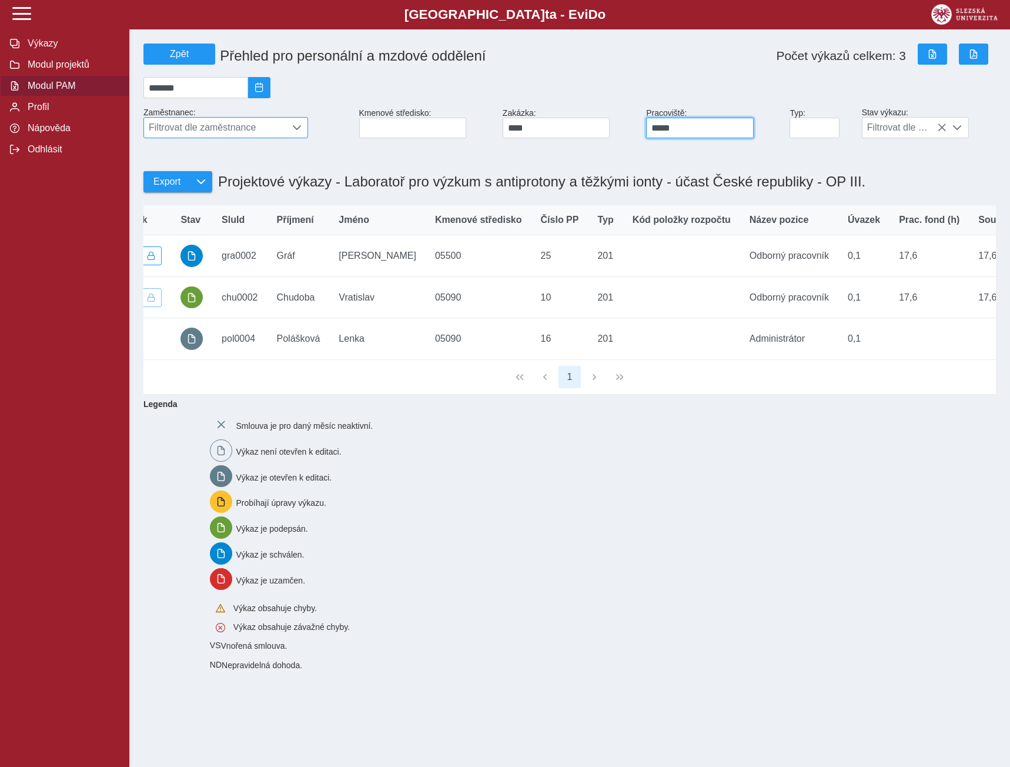
type input "*****"
click at [35, 112] on span "Profil" at bounding box center [71, 107] width 95 height 11
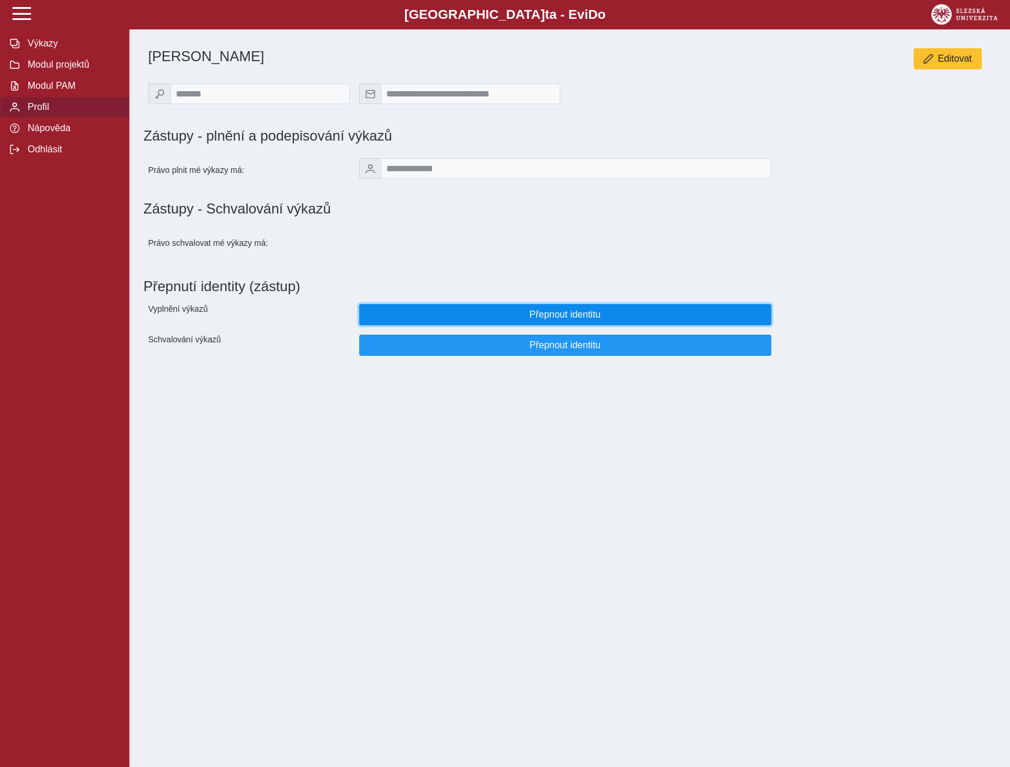
click at [569, 320] on span "Přepnout identitu" at bounding box center [565, 314] width 392 height 11
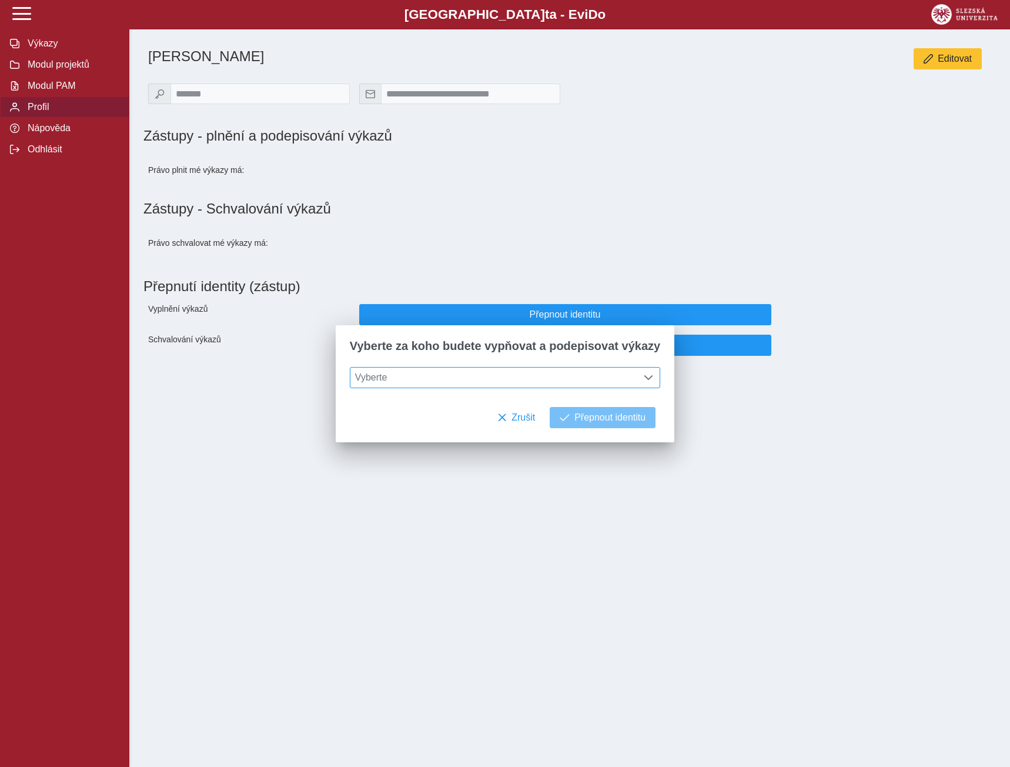
click at [574, 375] on span "Vyberte" at bounding box center [494, 377] width 288 height 20
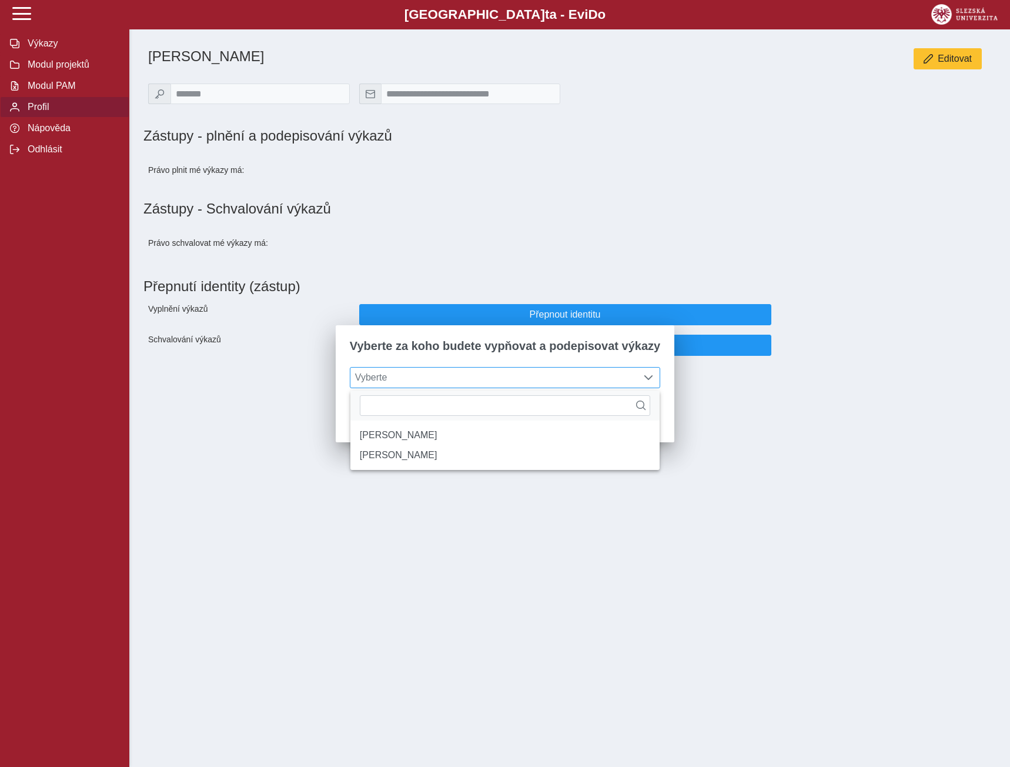
scroll to position [8, 52]
click at [405, 439] on li "[PERSON_NAME]" at bounding box center [504, 435] width 309 height 20
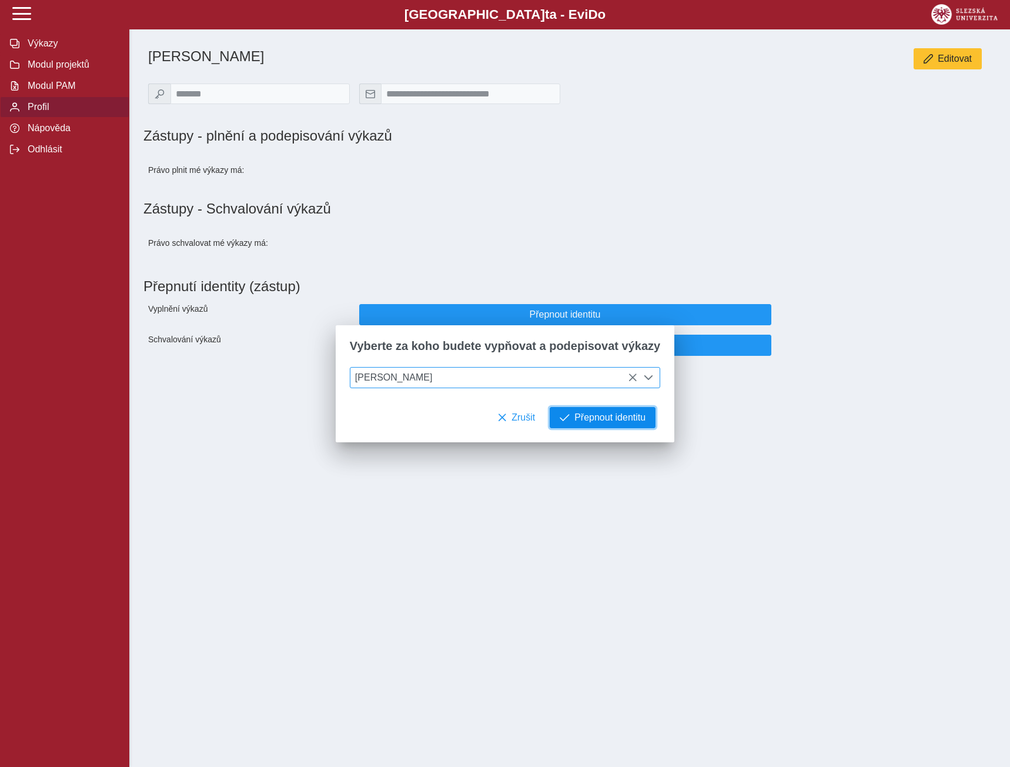
click at [587, 419] on span "Přepnout identitu" at bounding box center [609, 417] width 71 height 11
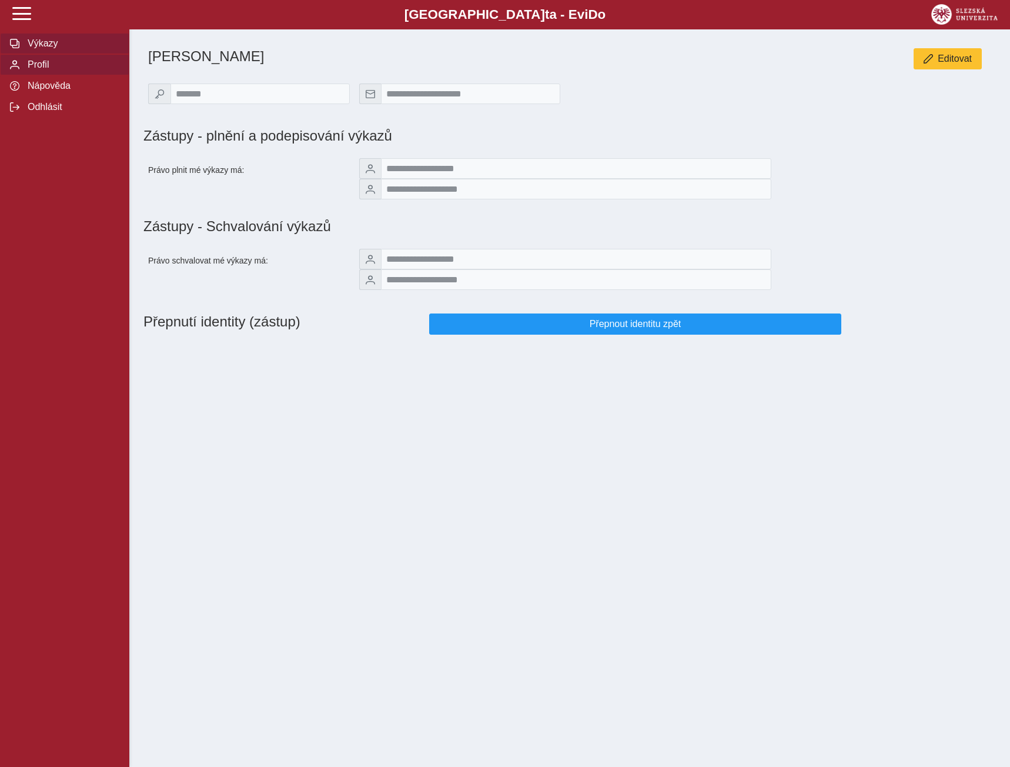
click at [31, 39] on span "Výkazy" at bounding box center [71, 43] width 95 height 11
